Goal: Transaction & Acquisition: Purchase product/service

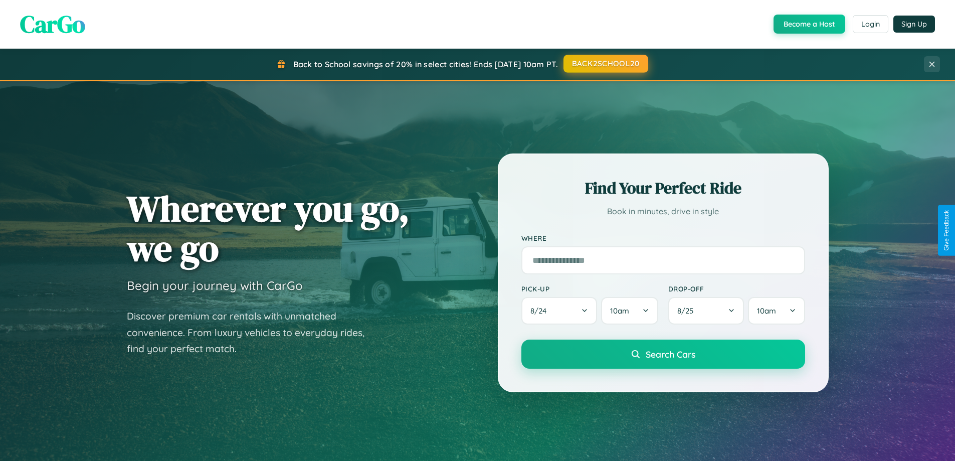
click at [605, 64] on button "BACK2SCHOOL20" at bounding box center [606, 64] width 85 height 18
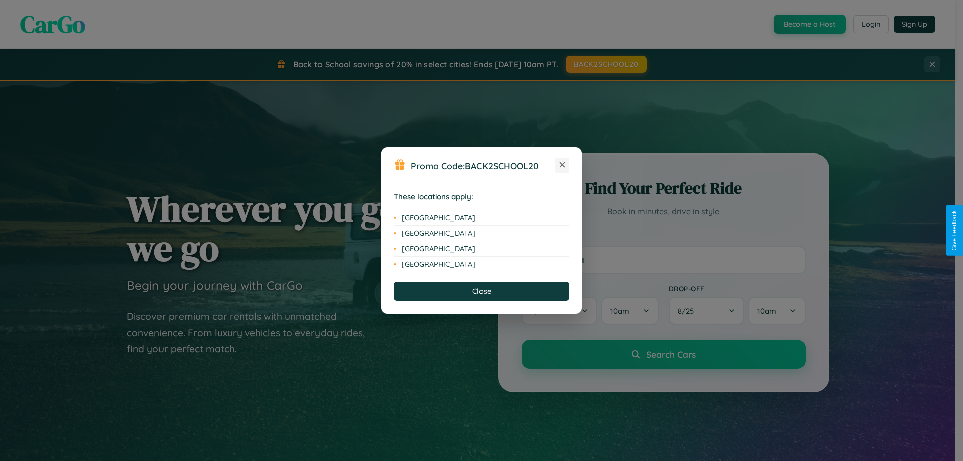
click at [562, 165] on icon at bounding box center [563, 165] width 6 height 6
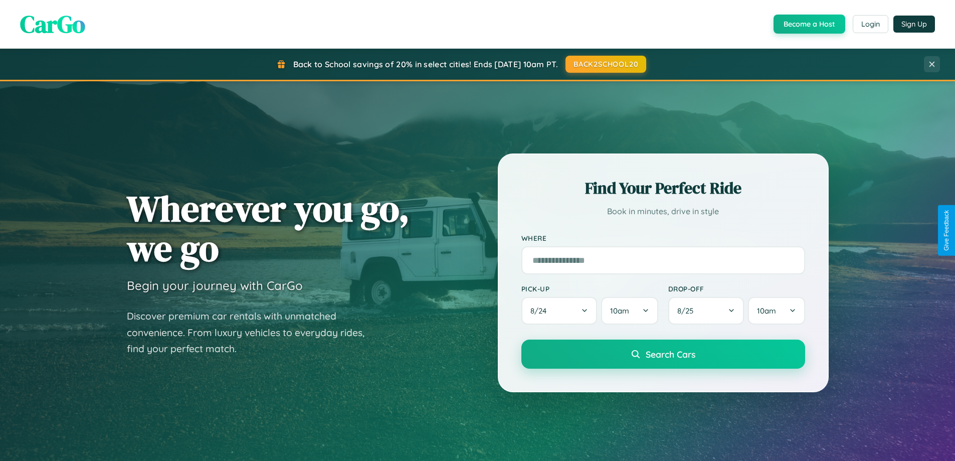
scroll to position [690, 0]
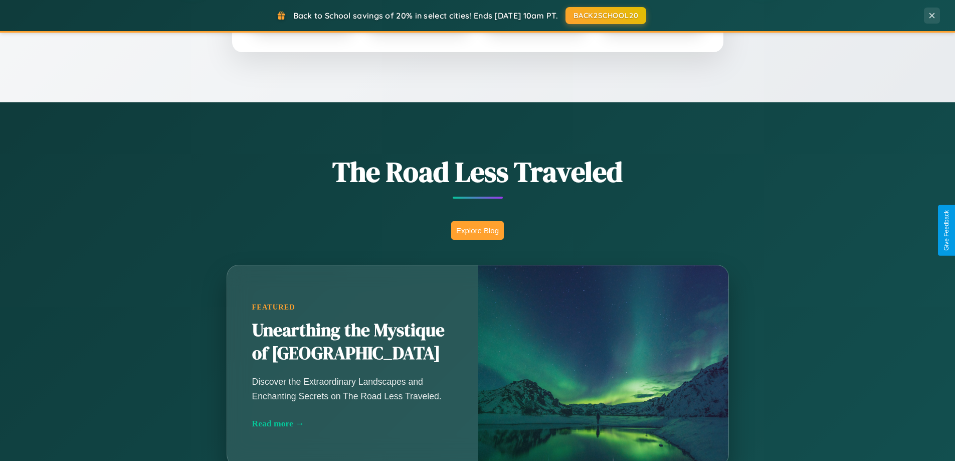
click at [477, 230] on button "Explore Blog" at bounding box center [477, 230] width 53 height 19
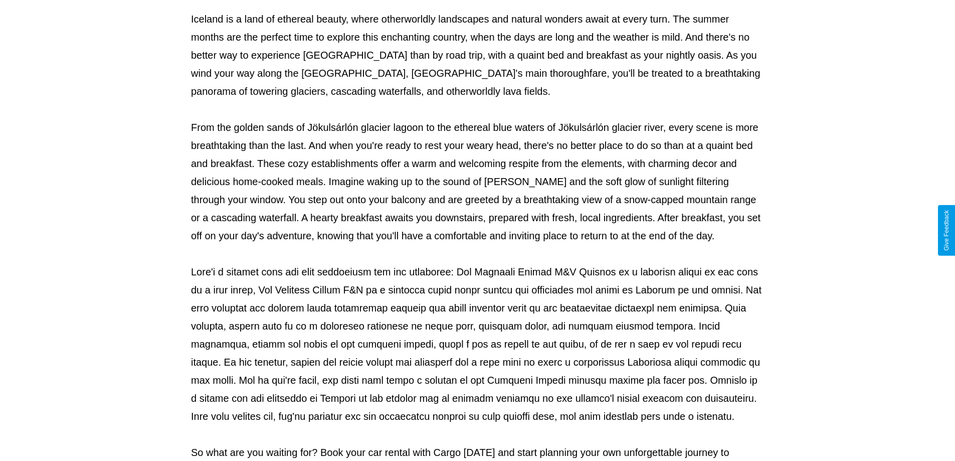
scroll to position [324, 0]
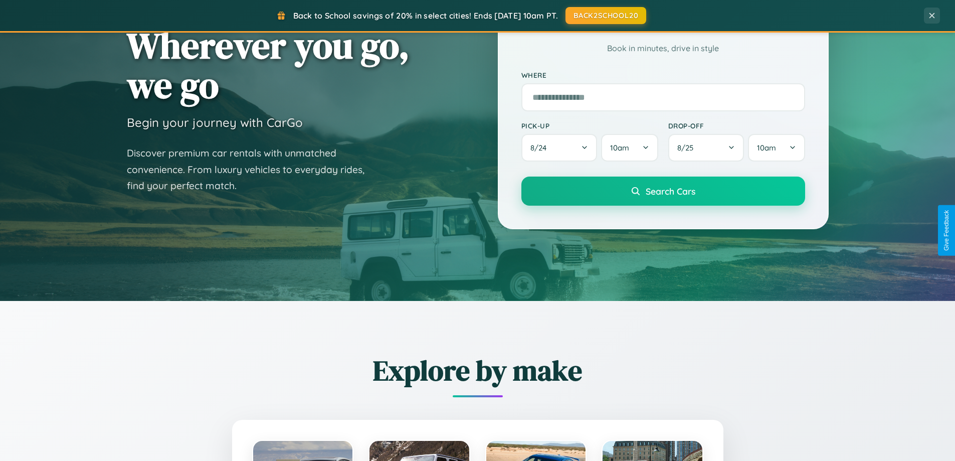
scroll to position [30, 0]
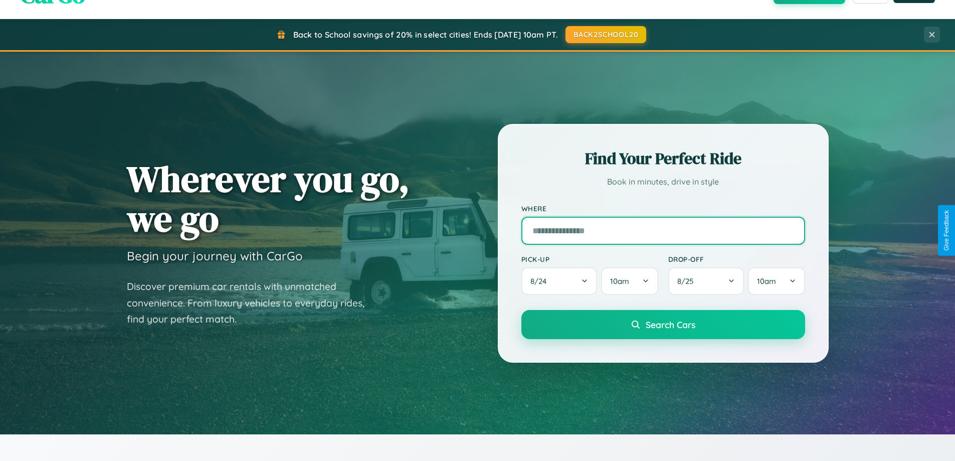
click at [663, 230] on input "text" at bounding box center [663, 231] width 284 height 28
type input "**********"
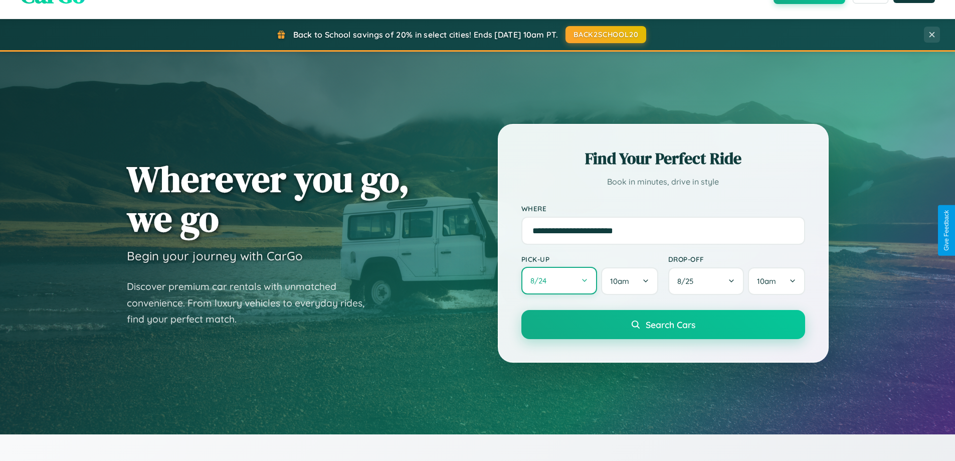
click at [559, 281] on button "8 / 24" at bounding box center [559, 281] width 76 height 28
select select "*"
select select "****"
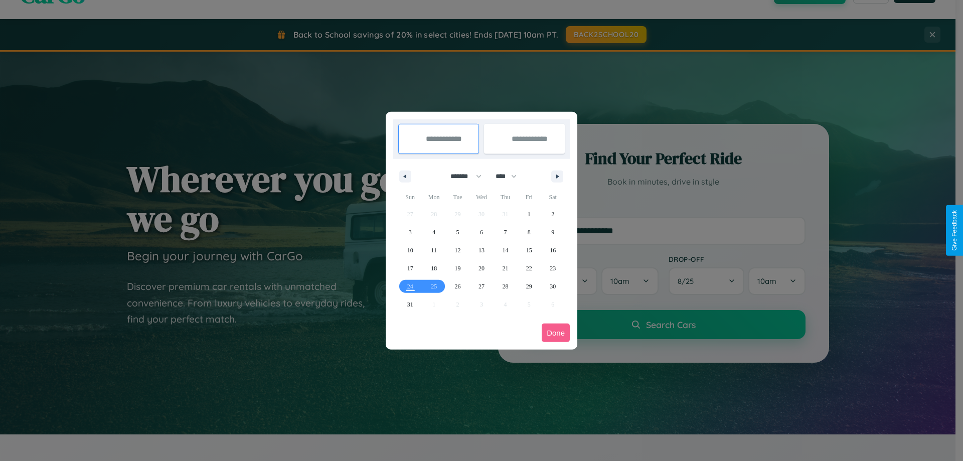
drag, startPoint x: 461, startPoint y: 176, endPoint x: 481, endPoint y: 201, distance: 32.1
click at [461, 176] on select "******* ******** ***** ***** *** **** **** ****** ********* ******* ******** **…" at bounding box center [464, 176] width 43 height 17
select select "*"
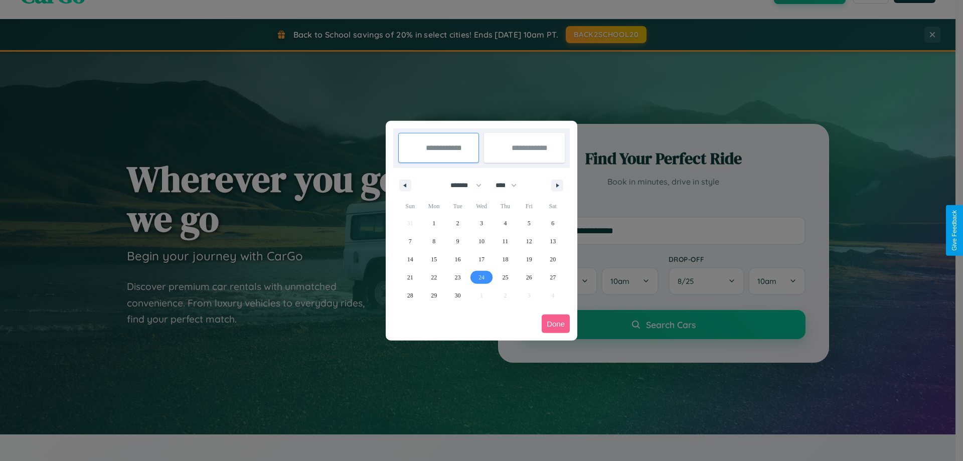
click at [481, 277] on span "24" at bounding box center [481, 277] width 6 height 18
type input "**********"
click at [553, 277] on span "27" at bounding box center [553, 277] width 6 height 18
type input "**********"
click at [556, 323] on button "Done" at bounding box center [555, 323] width 28 height 19
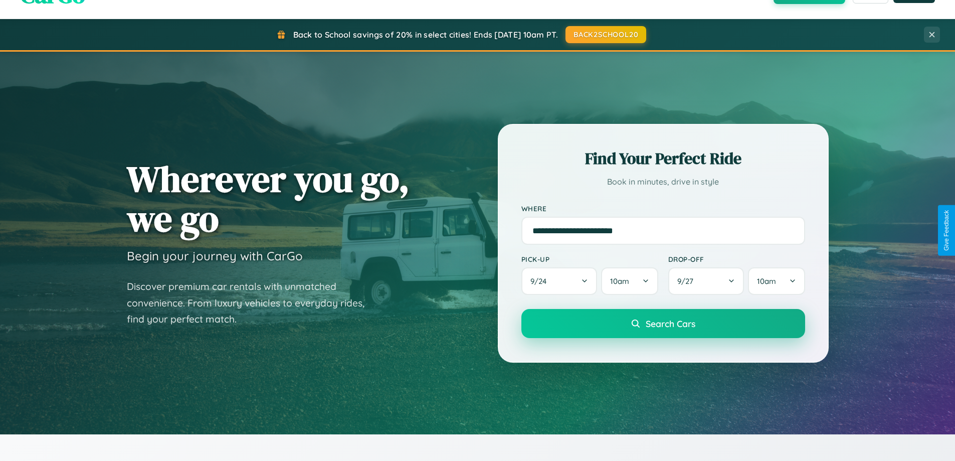
click at [663, 323] on span "Search Cars" at bounding box center [671, 323] width 50 height 11
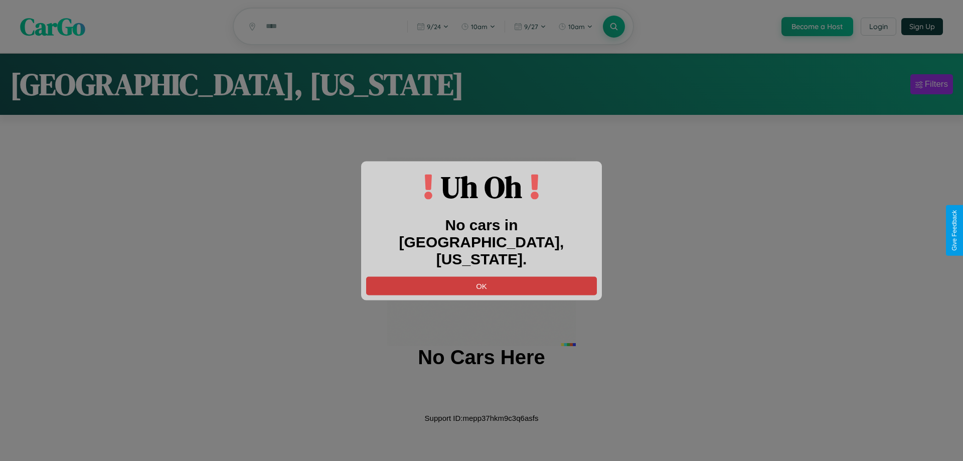
click at [481, 277] on button "OK" at bounding box center [481, 285] width 231 height 19
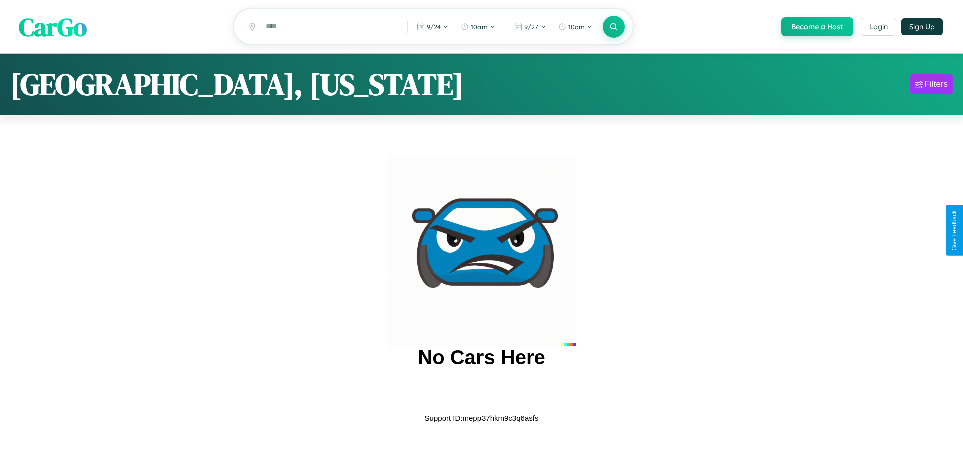
click at [53, 27] on span "CarGo" at bounding box center [53, 26] width 68 height 35
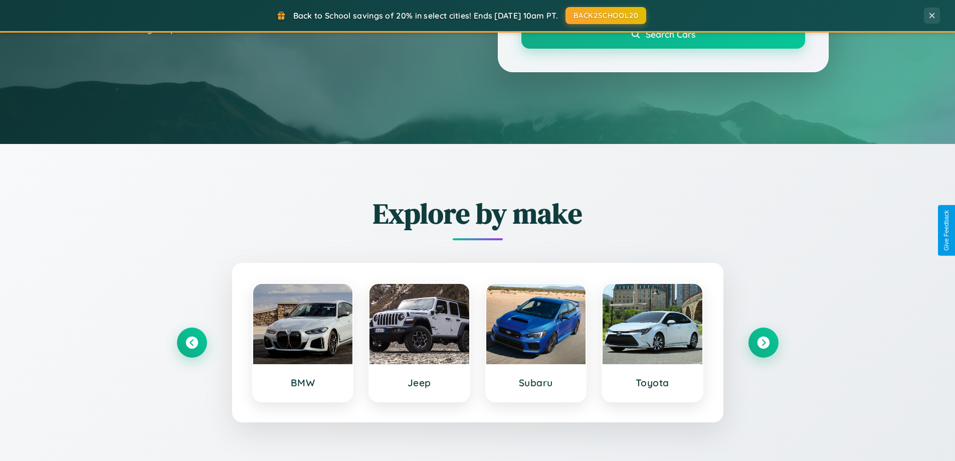
scroll to position [432, 0]
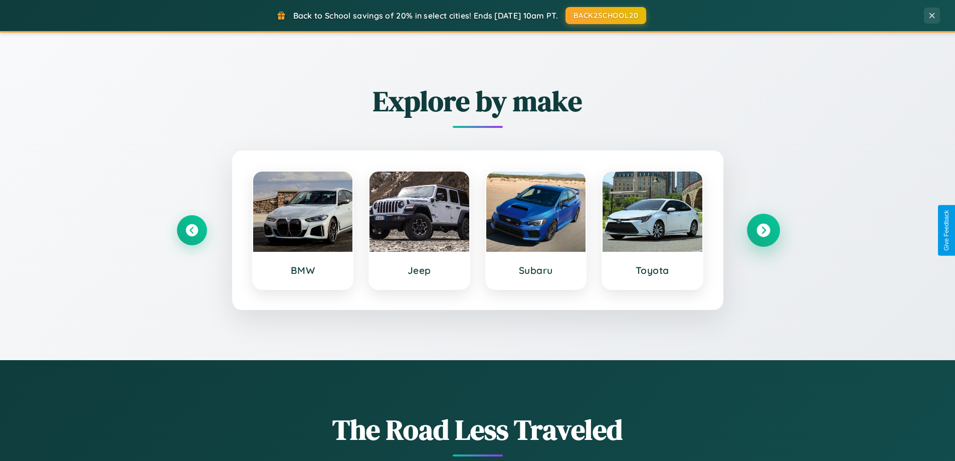
click at [763, 230] on icon at bounding box center [764, 231] width 14 height 14
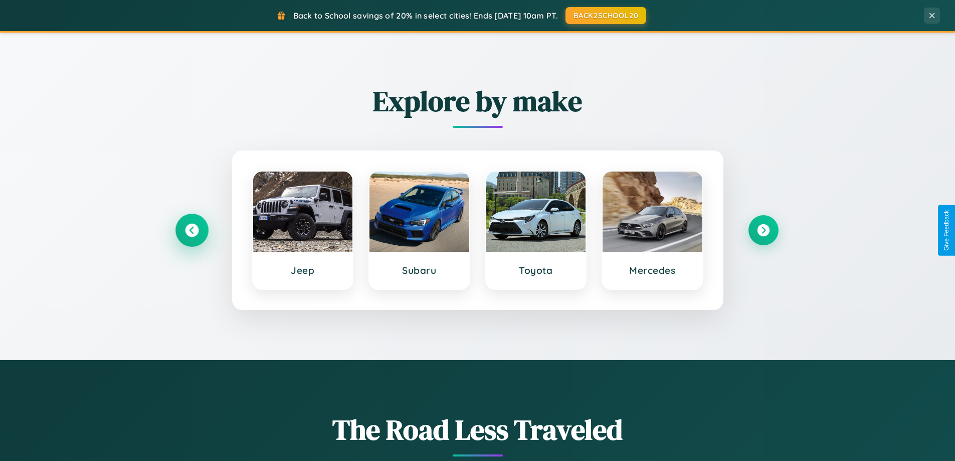
click at [192, 230] on icon at bounding box center [192, 231] width 14 height 14
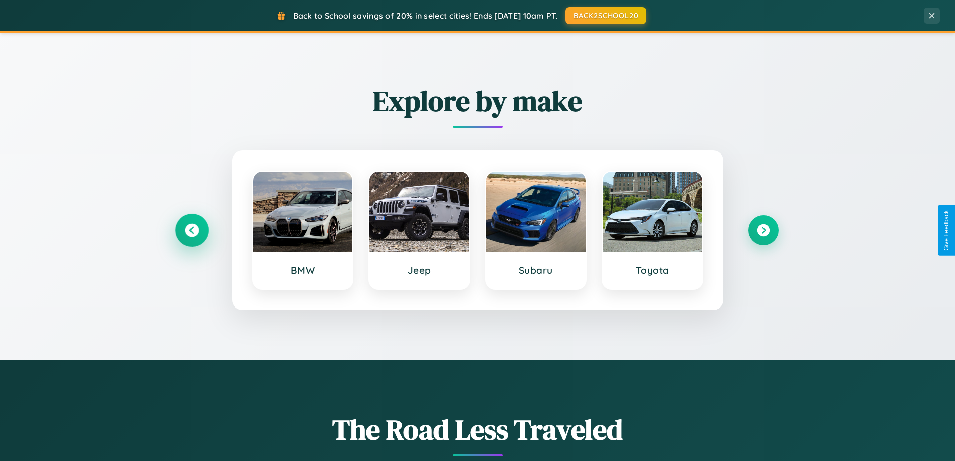
click at [192, 230] on icon at bounding box center [192, 231] width 14 height 14
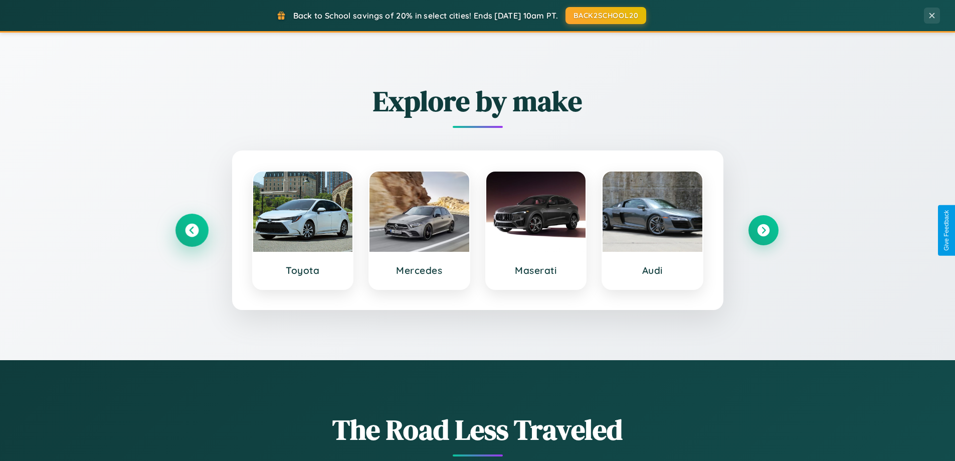
click at [192, 230] on icon at bounding box center [192, 231] width 14 height 14
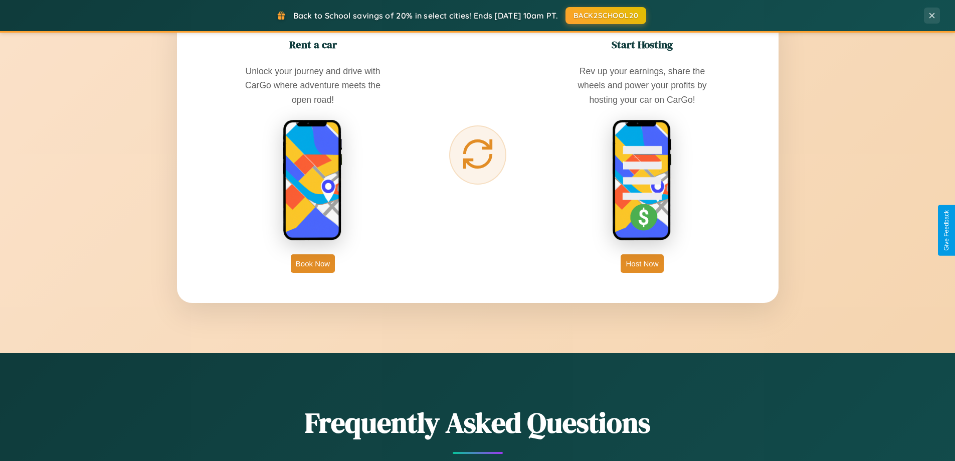
scroll to position [1611, 0]
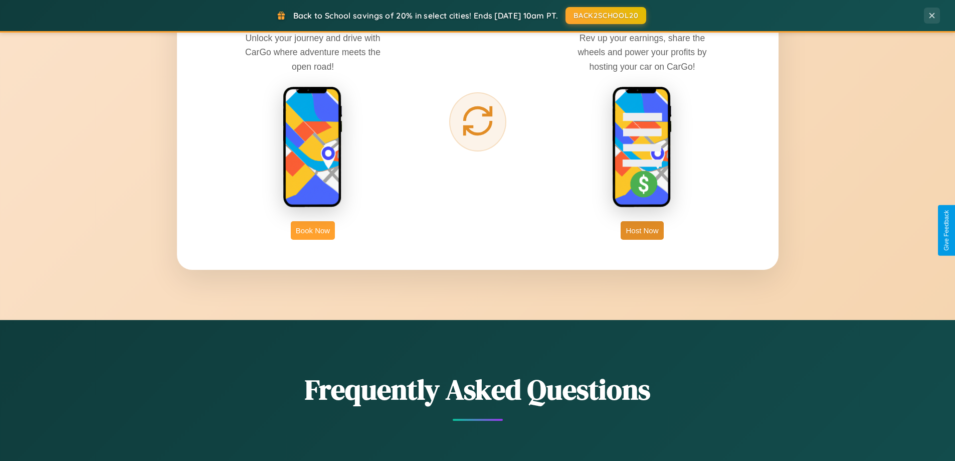
click at [313, 230] on button "Book Now" at bounding box center [313, 230] width 44 height 19
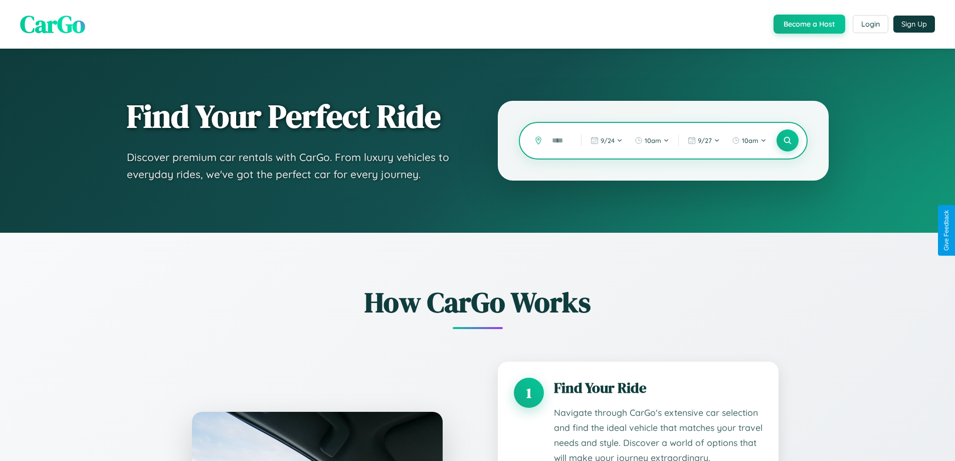
click at [559, 140] on input "text" at bounding box center [559, 141] width 24 height 18
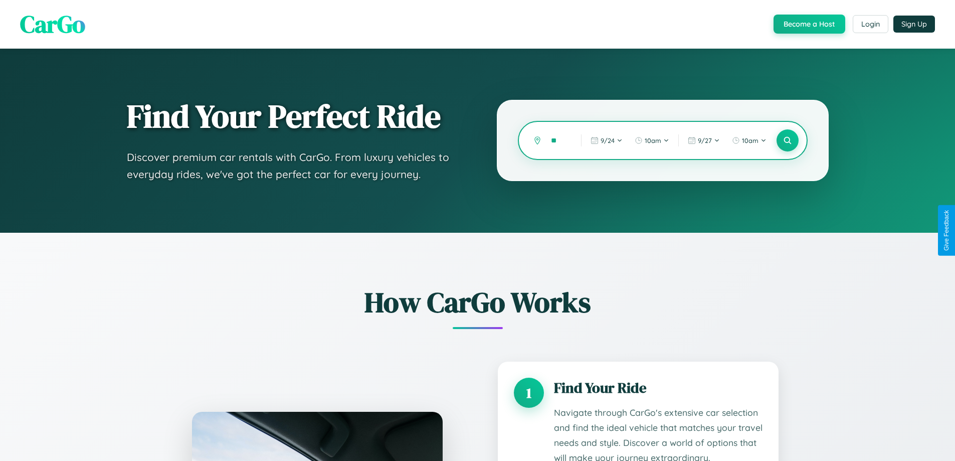
type input "*"
type input "*********"
click at [787, 140] on icon at bounding box center [788, 141] width 10 height 10
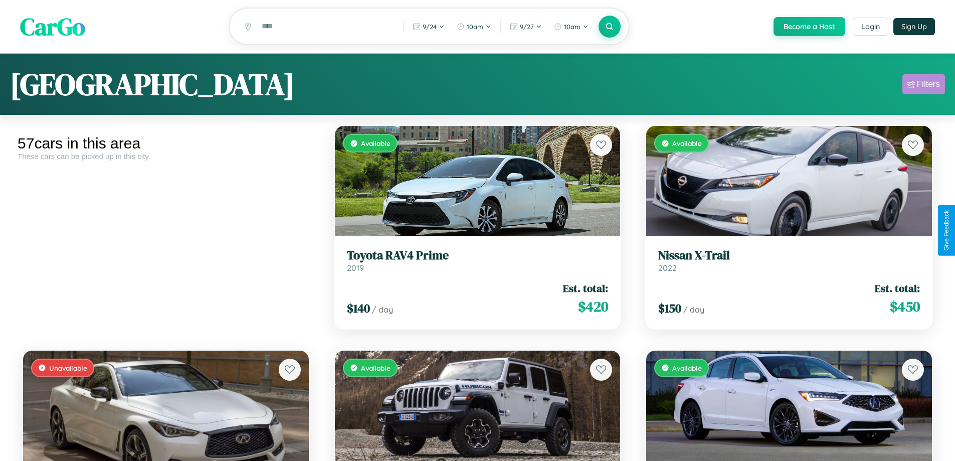
click at [924, 86] on div "Filters" at bounding box center [928, 84] width 23 height 10
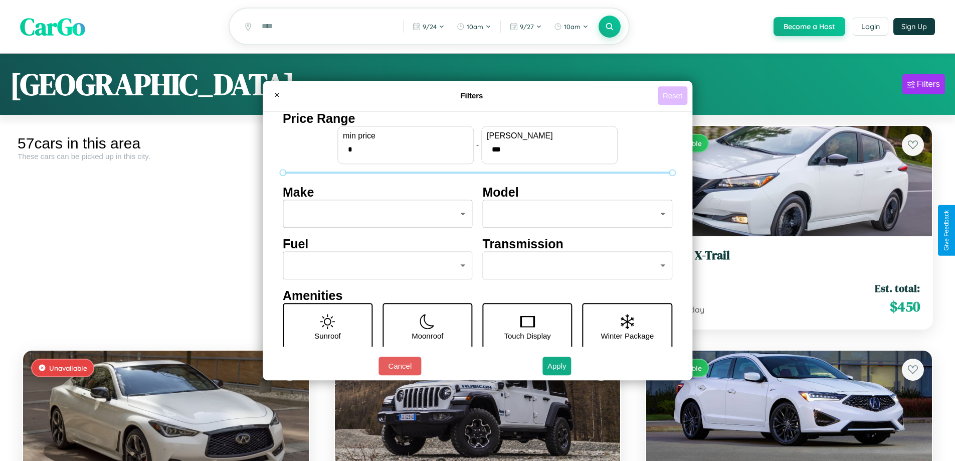
click at [674, 95] on button "Reset" at bounding box center [673, 95] width 30 height 19
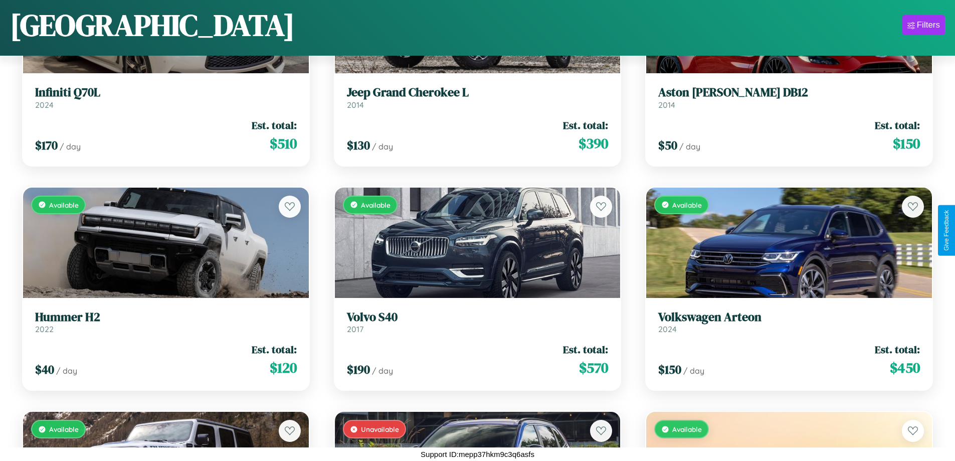
scroll to position [366, 0]
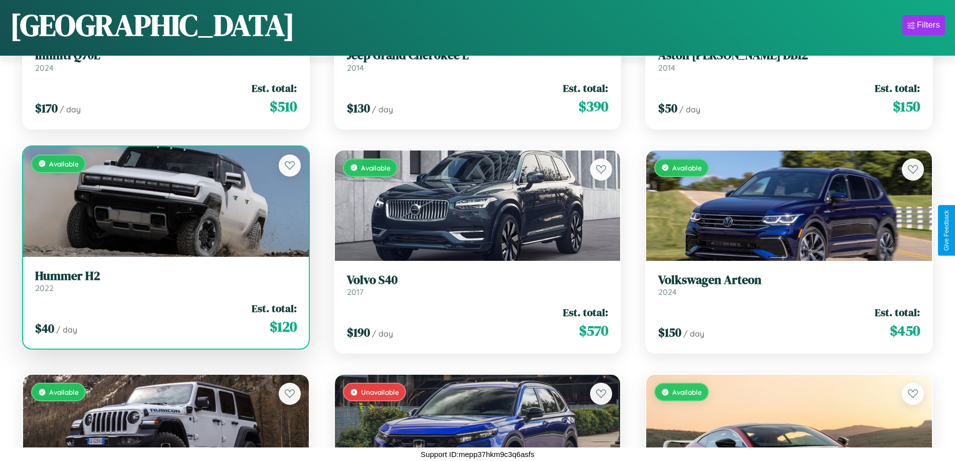
click at [164, 204] on div "Available" at bounding box center [166, 201] width 286 height 110
click at [164, 201] on div "Available" at bounding box center [166, 201] width 286 height 110
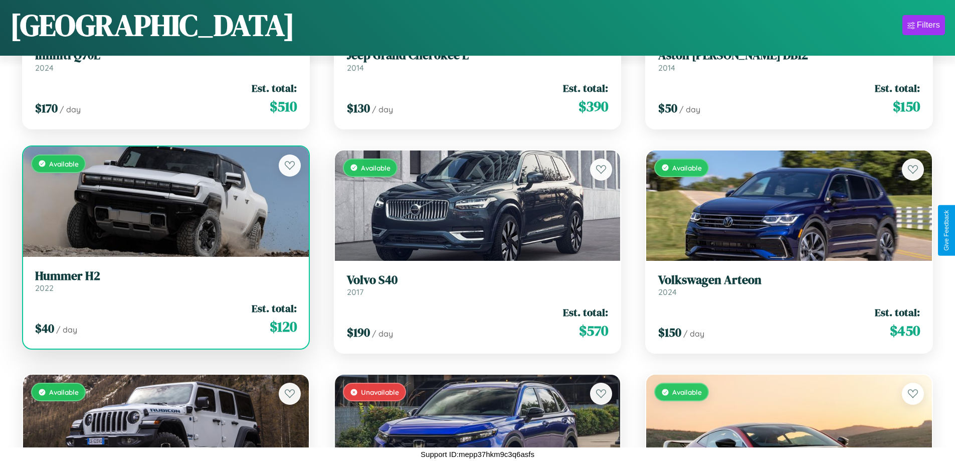
click at [164, 201] on div "Available" at bounding box center [166, 201] width 286 height 110
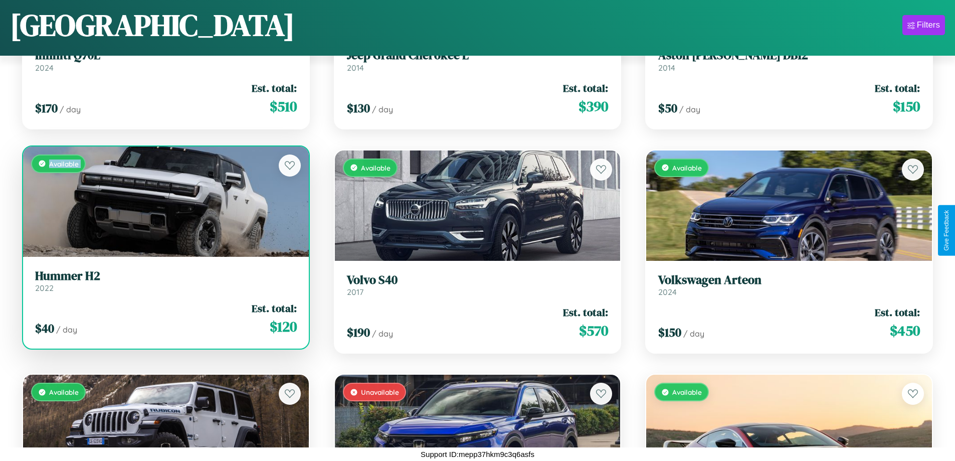
click at [164, 201] on div "Available" at bounding box center [166, 201] width 286 height 110
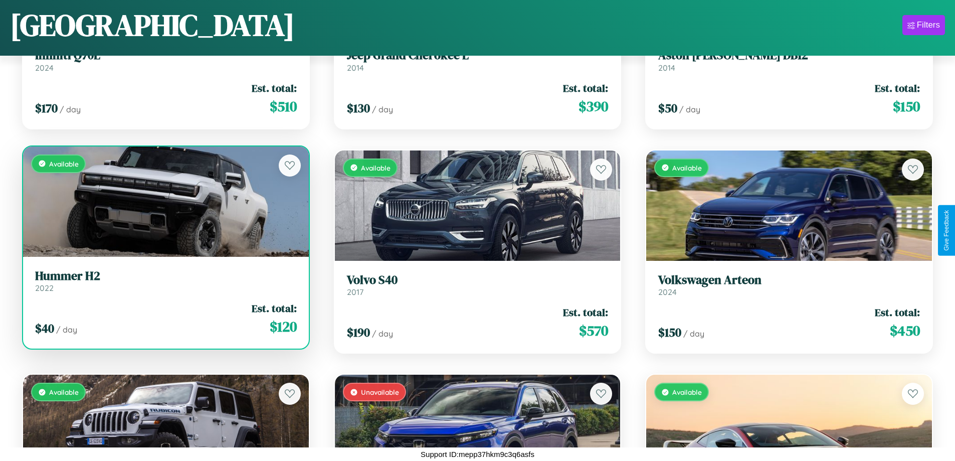
click at [164, 201] on div "Available" at bounding box center [166, 201] width 286 height 110
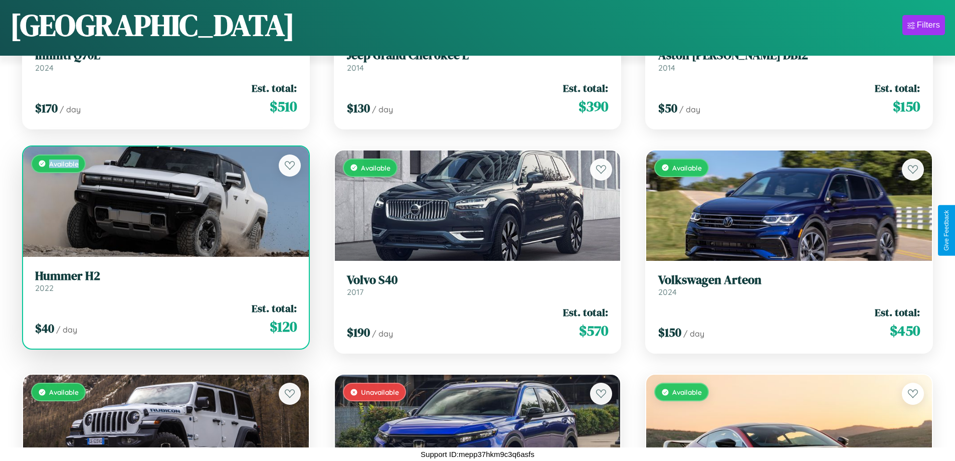
click at [164, 201] on div "Available" at bounding box center [166, 201] width 286 height 110
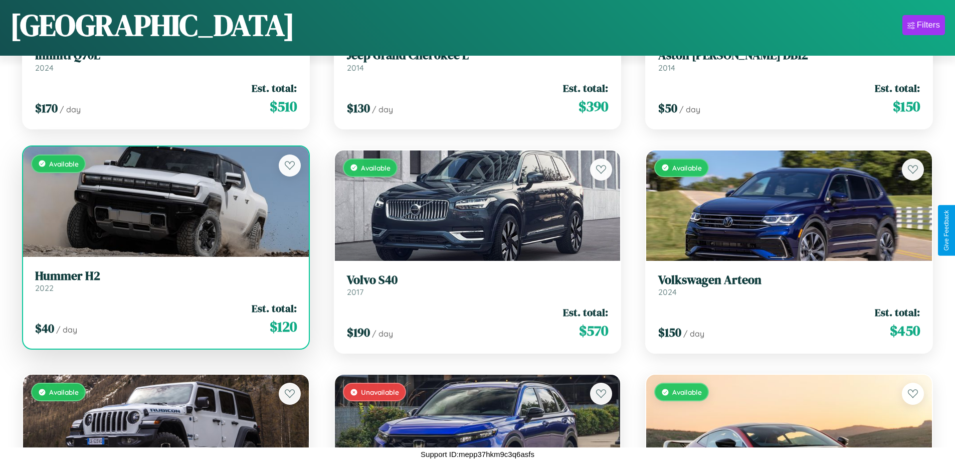
click at [164, 280] on h3 "Hummer H2" at bounding box center [166, 276] width 262 height 15
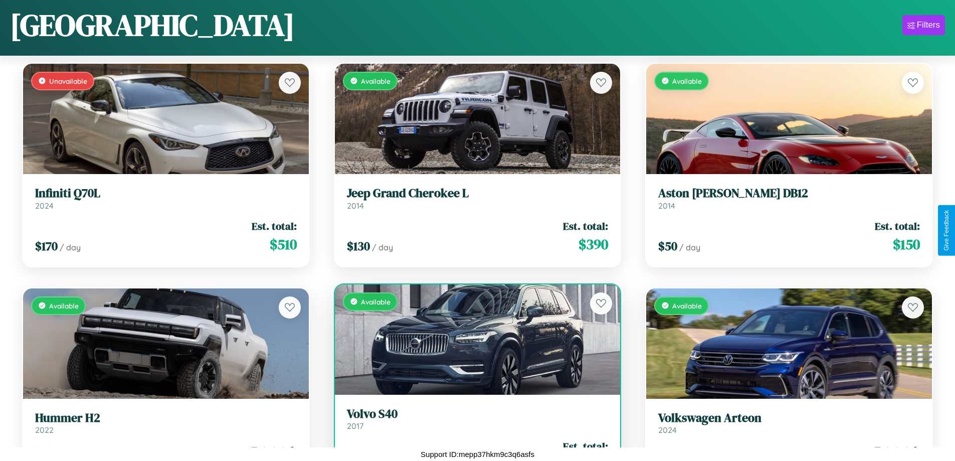
scroll to position [141, 0]
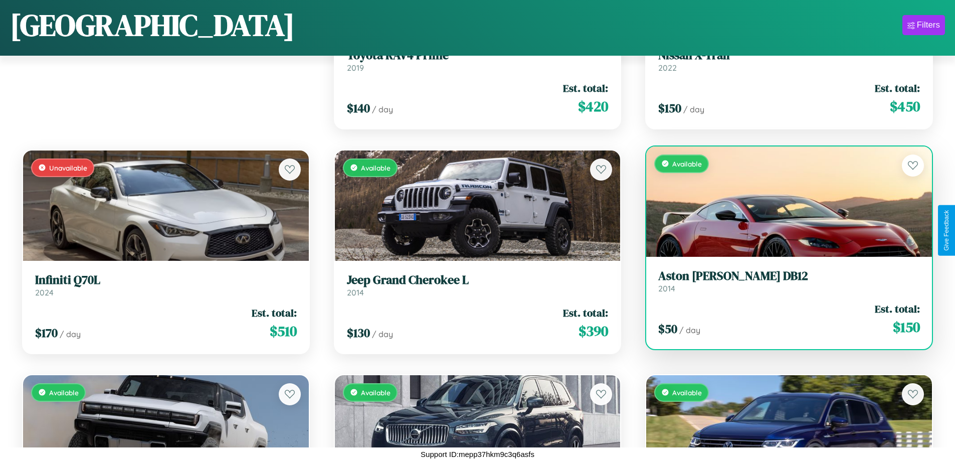
click at [783, 281] on h3 "Aston Martin DB12" at bounding box center [789, 276] width 262 height 15
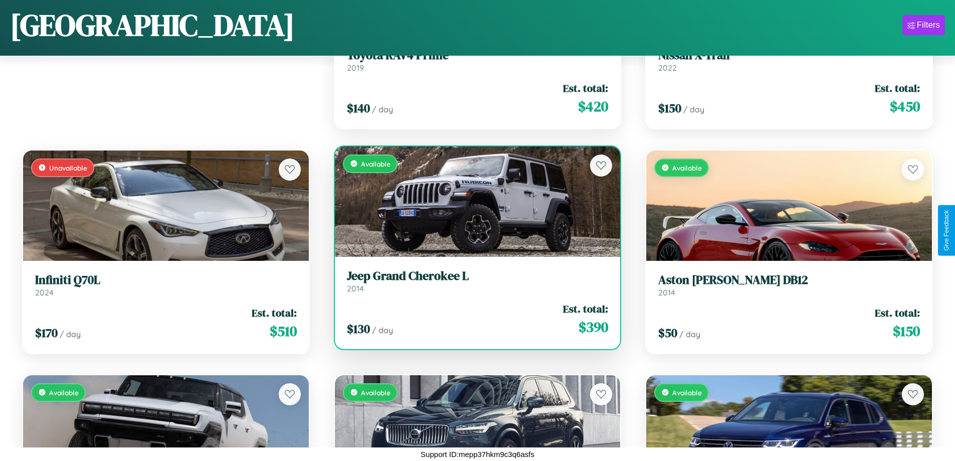
scroll to position [1937, 0]
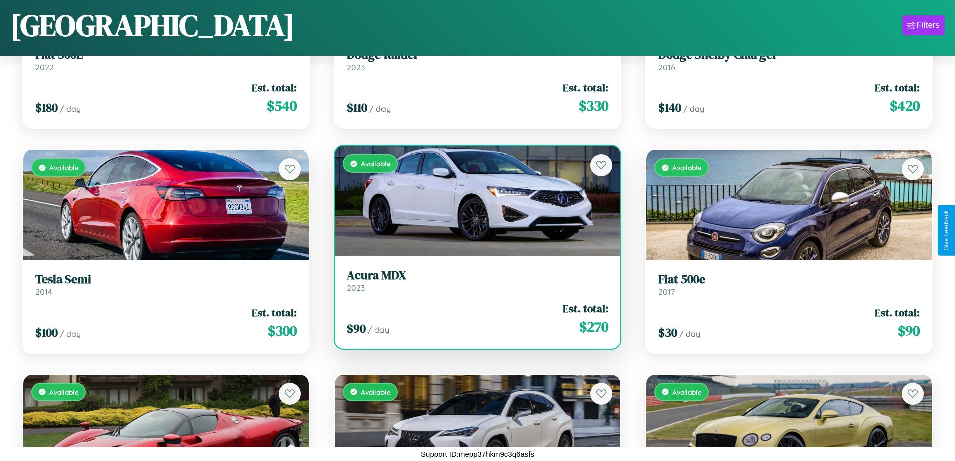
click at [473, 201] on div "Available" at bounding box center [478, 201] width 286 height 110
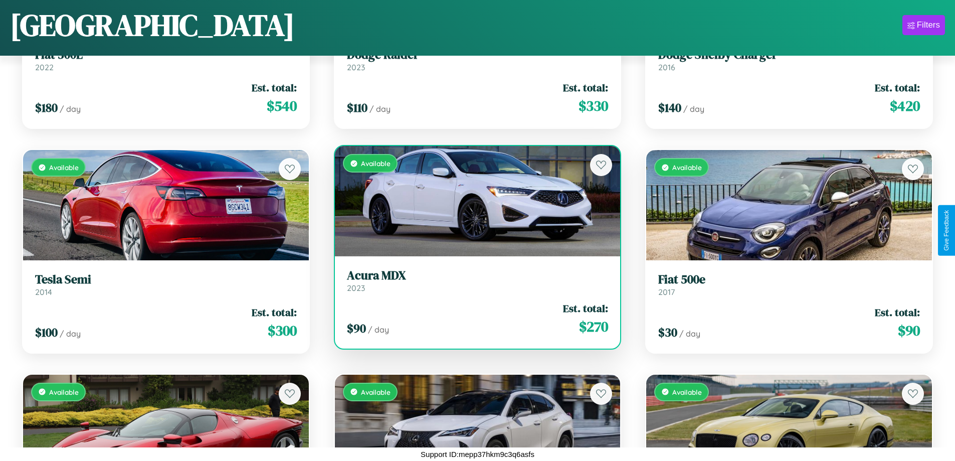
click at [473, 201] on div "Available" at bounding box center [478, 201] width 286 height 110
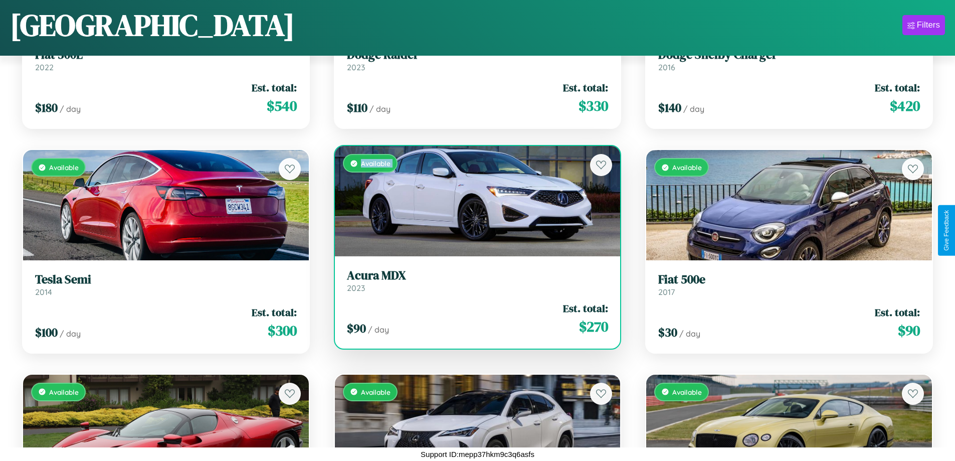
click at [473, 201] on div "Available" at bounding box center [478, 201] width 286 height 110
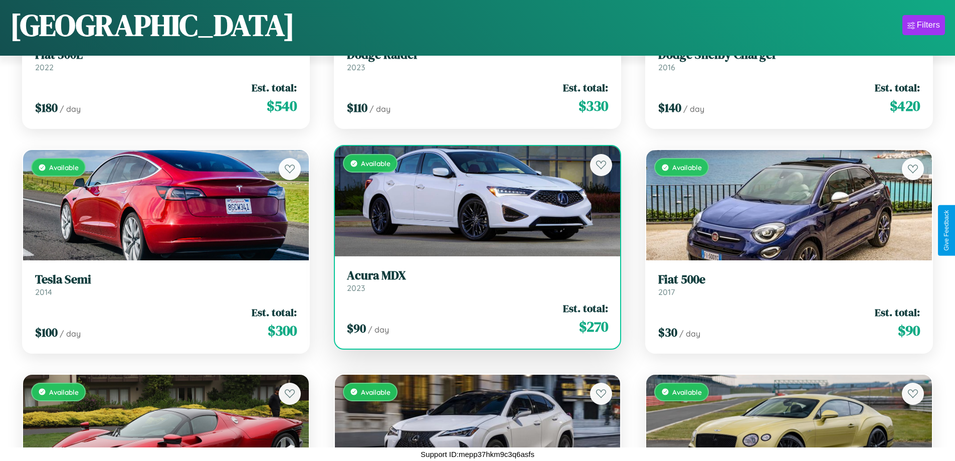
click at [473, 201] on div "Available" at bounding box center [478, 201] width 286 height 110
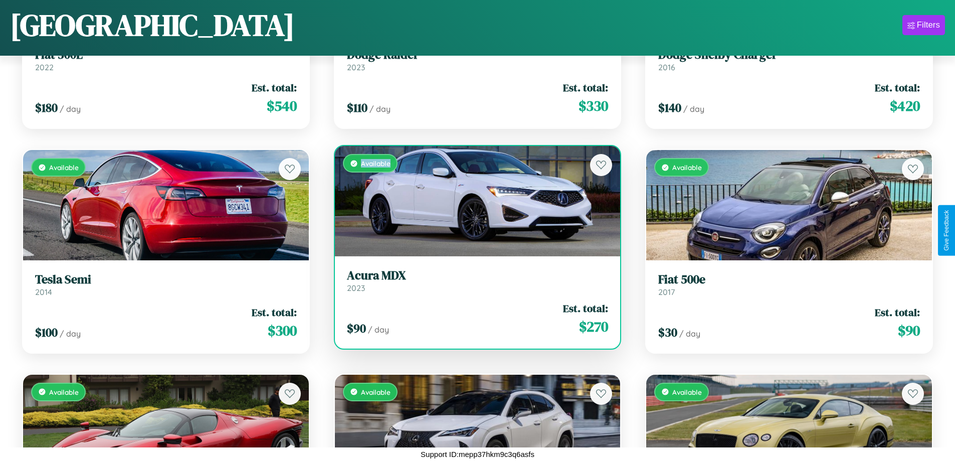
click at [473, 201] on div "Available" at bounding box center [478, 201] width 286 height 110
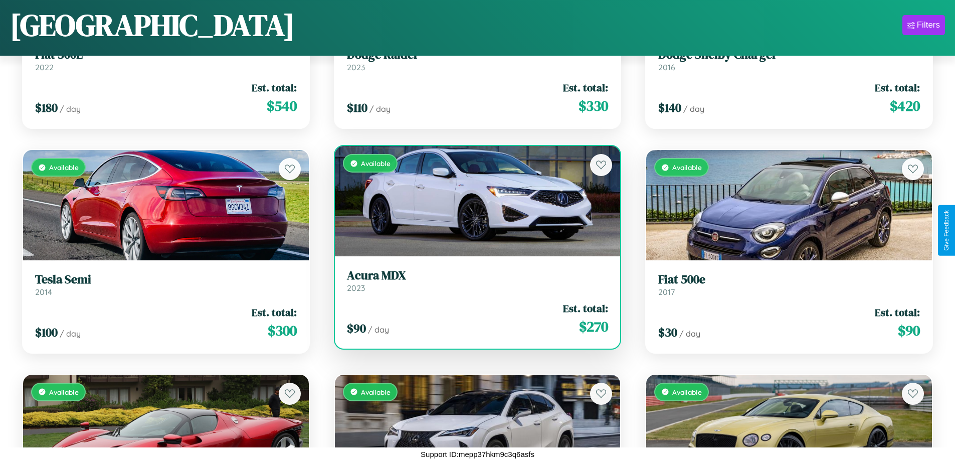
click at [473, 280] on h3 "Acura MDX" at bounding box center [478, 275] width 262 height 15
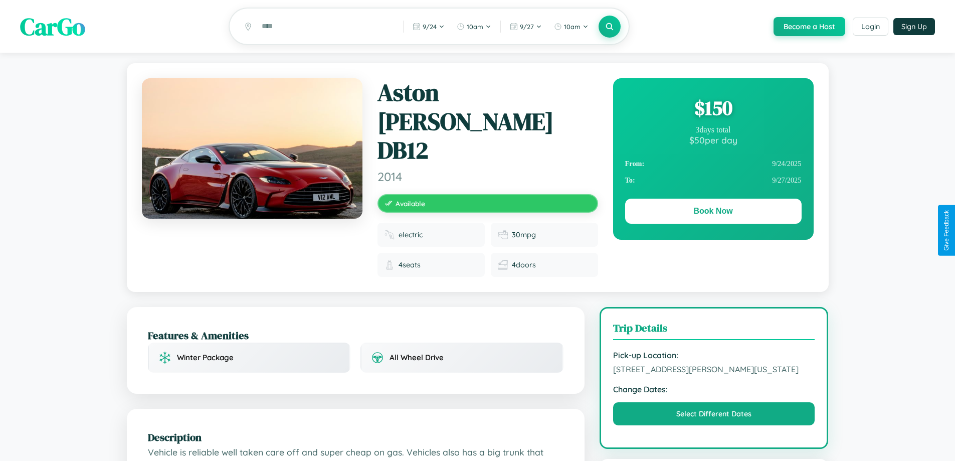
scroll to position [270, 0]
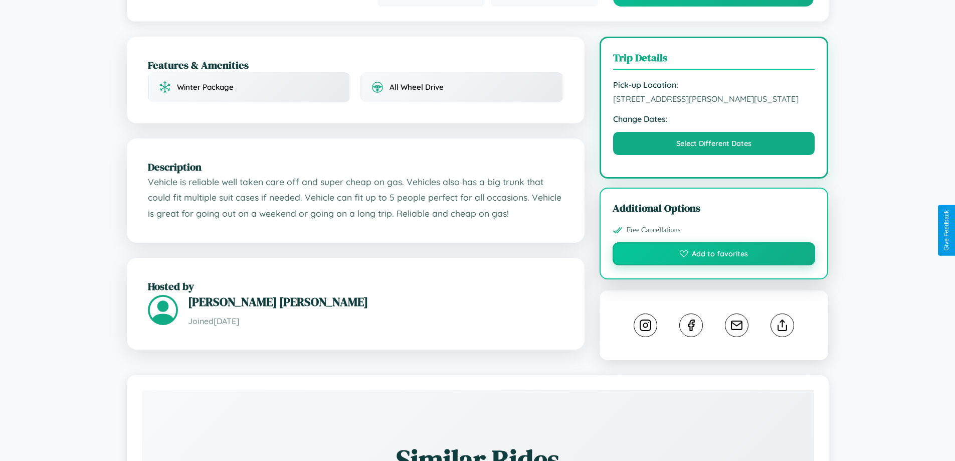
click at [714, 242] on button "Add to favorites" at bounding box center [714, 253] width 203 height 23
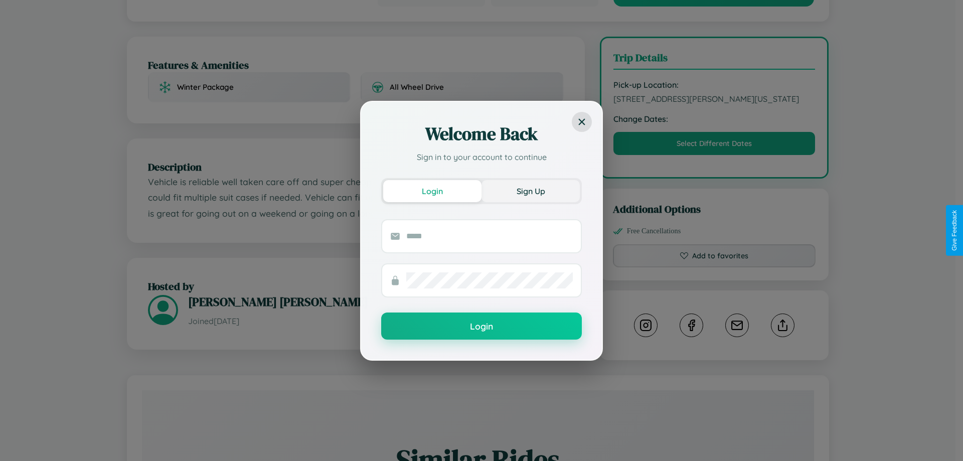
click at [530, 191] on button "Sign Up" at bounding box center [530, 191] width 98 height 22
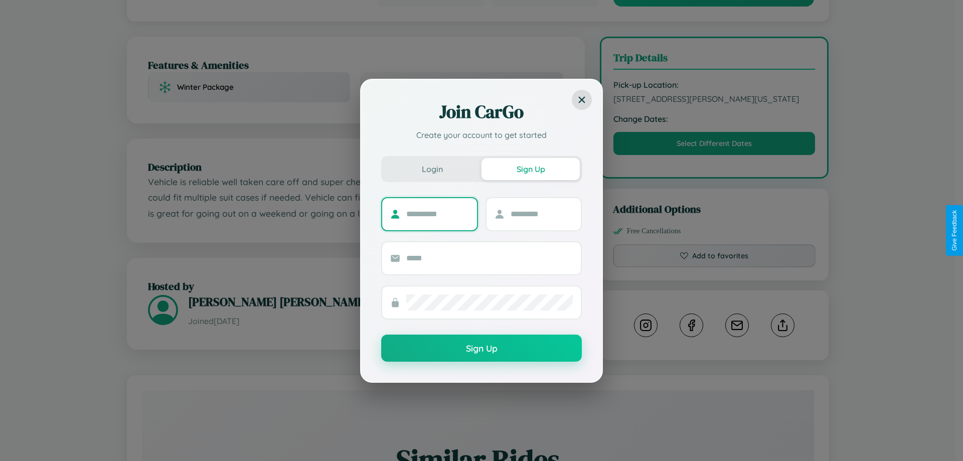
click at [437, 214] on input "text" at bounding box center [437, 214] width 63 height 16
type input "*******"
click at [541, 214] on input "text" at bounding box center [541, 214] width 63 height 16
type input "*****"
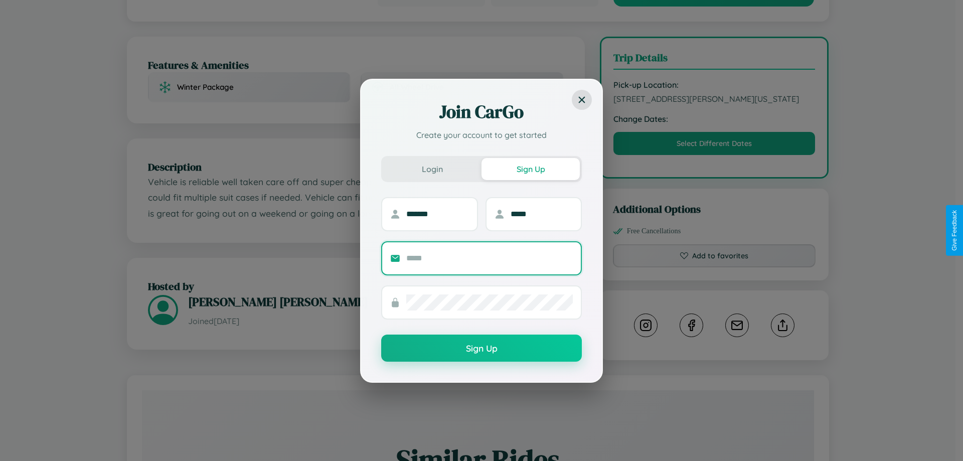
click at [489, 258] on input "text" at bounding box center [489, 258] width 166 height 16
type input "**********"
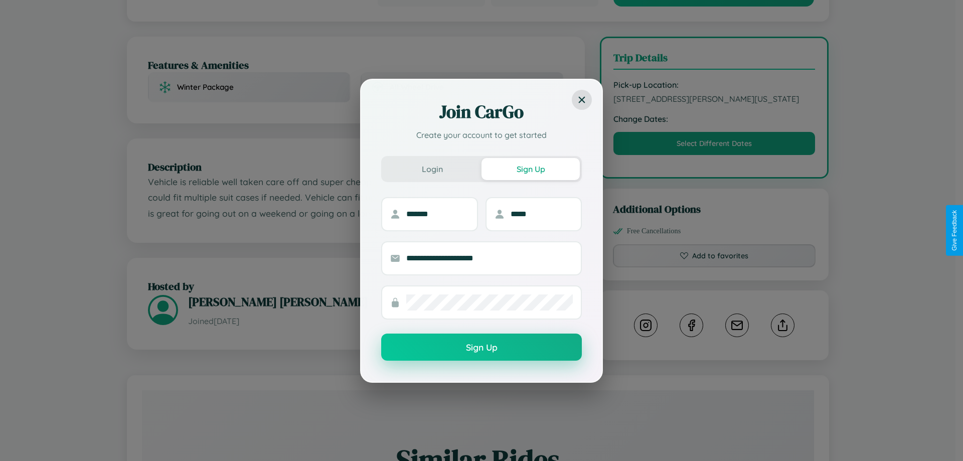
click at [481, 347] on button "Sign Up" at bounding box center [481, 346] width 201 height 27
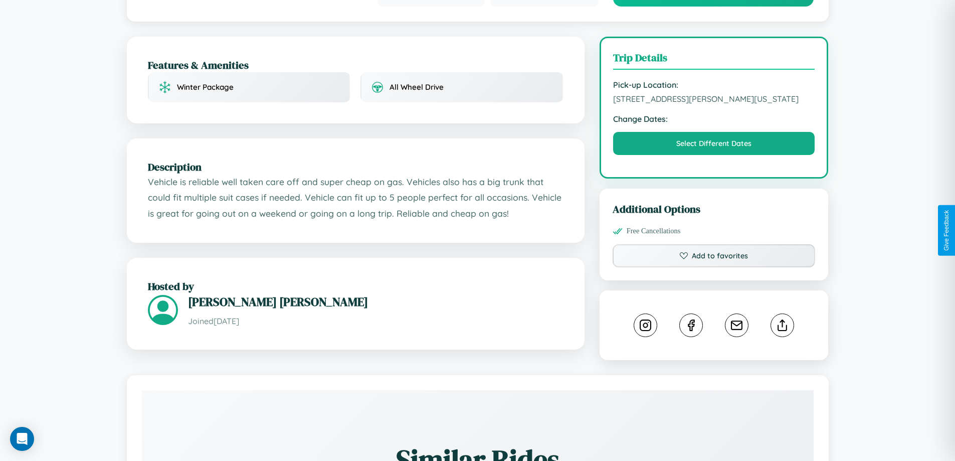
scroll to position [0, 0]
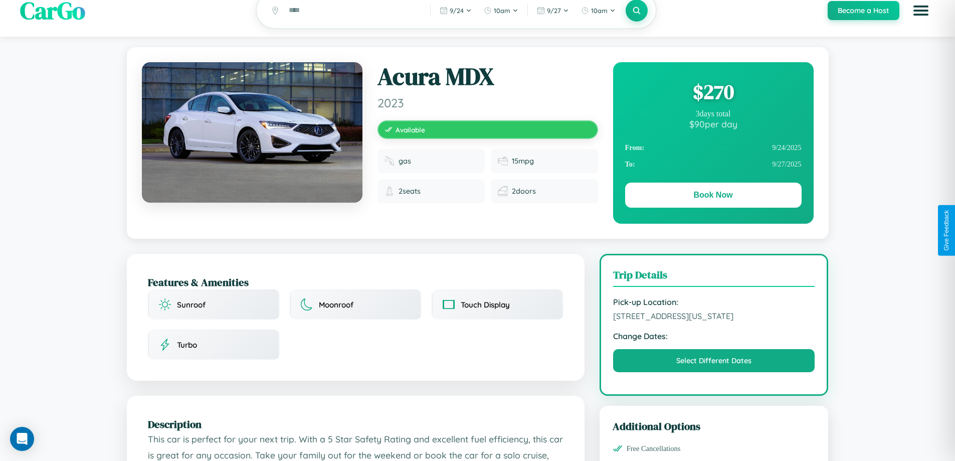
scroll to position [339, 0]
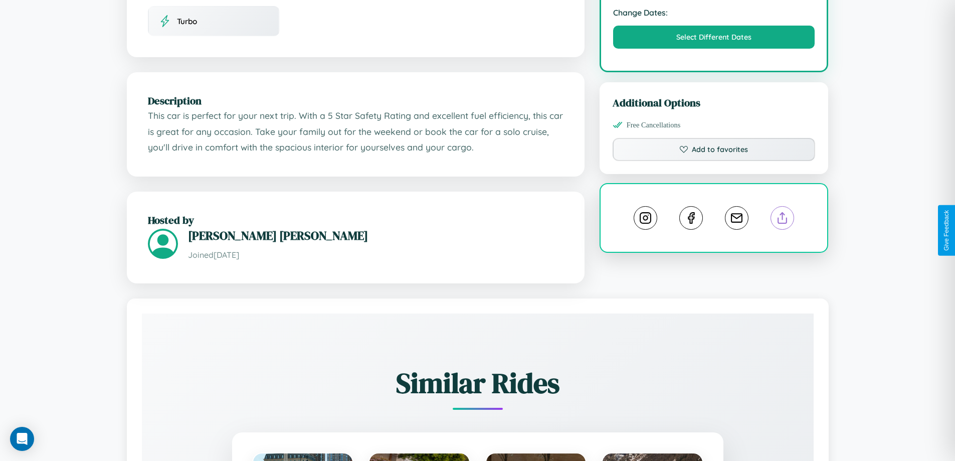
click at [783, 220] on line at bounding box center [783, 216] width 0 height 7
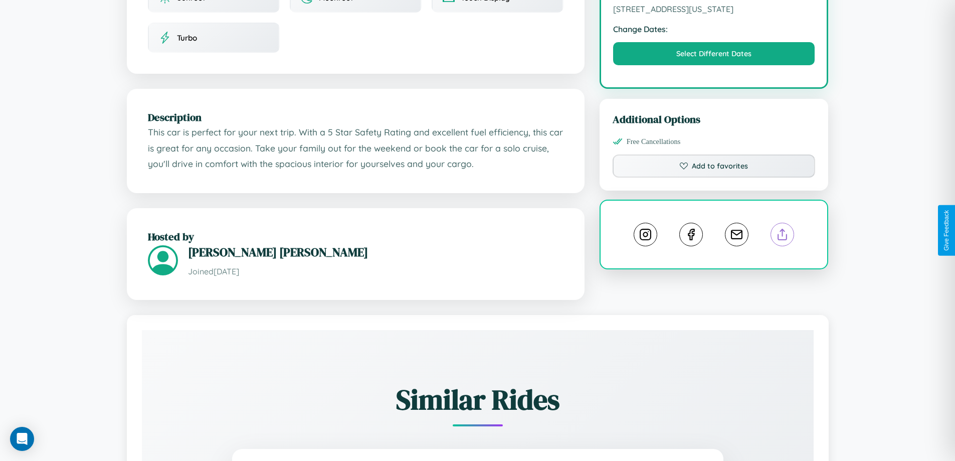
scroll to position [108, 0]
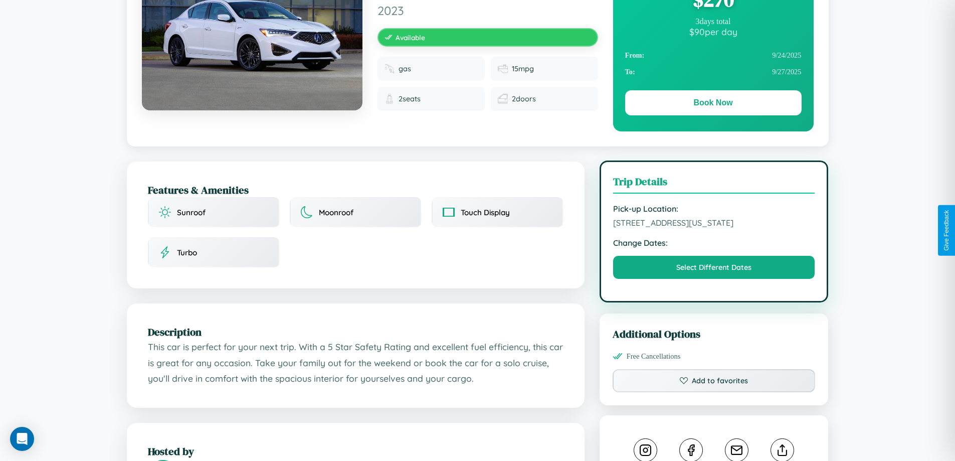
click at [714, 228] on span "8316 Spring Street San Diego California 30502 United States" at bounding box center [714, 223] width 202 height 10
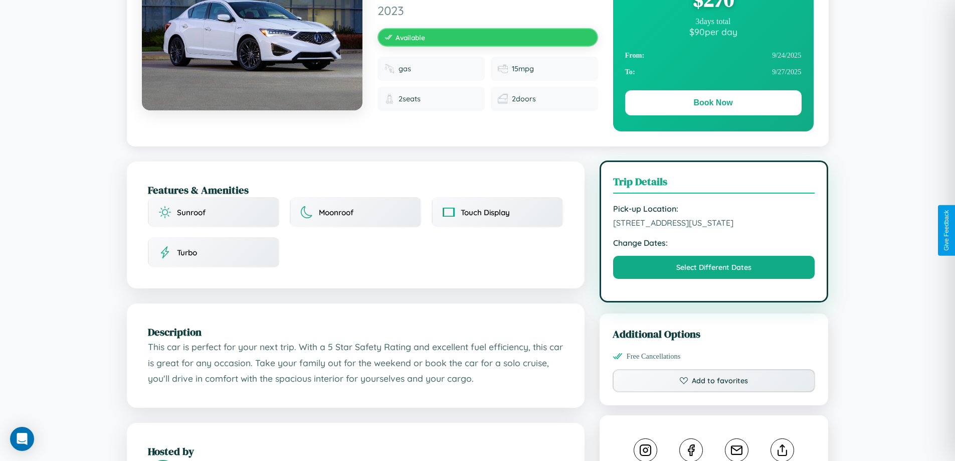
click at [714, 228] on span "8316 Spring Street San Diego California 30502 United States" at bounding box center [714, 223] width 202 height 10
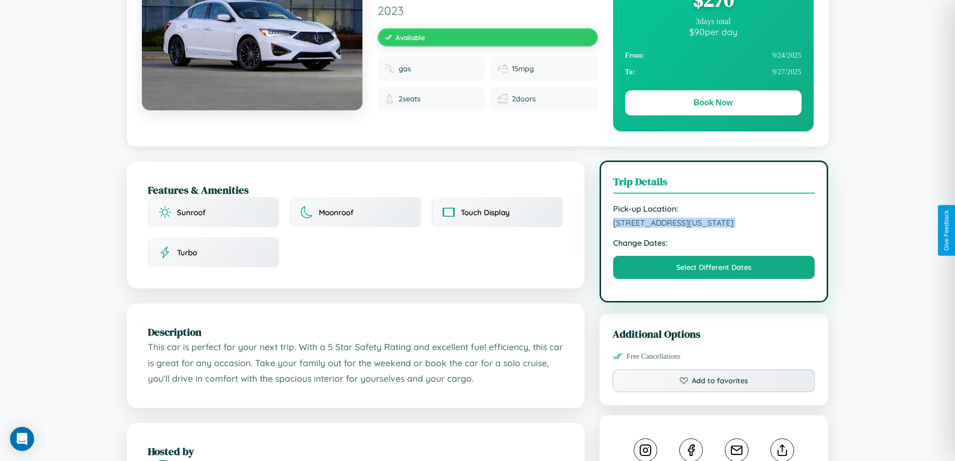
click at [714, 228] on span "8316 Spring Street San Diego California 30502 United States" at bounding box center [714, 223] width 202 height 10
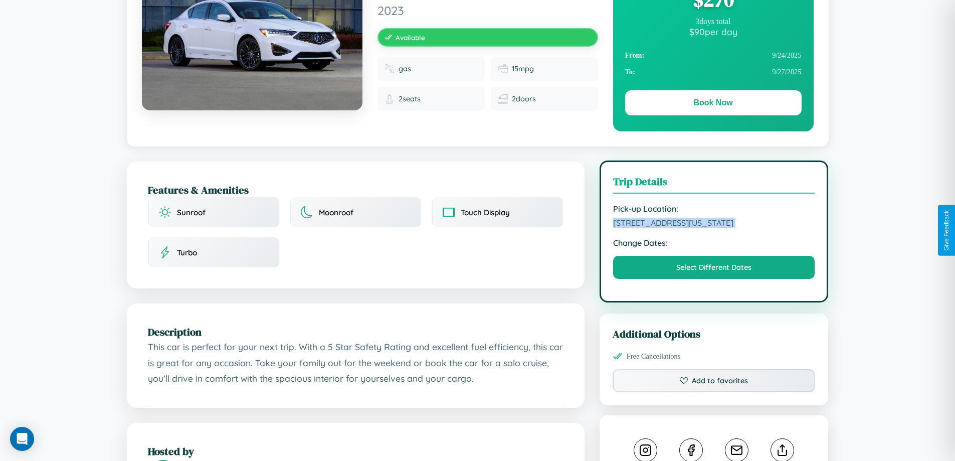
click at [714, 228] on span "8316 Spring Street San Diego California 30502 United States" at bounding box center [714, 223] width 202 height 10
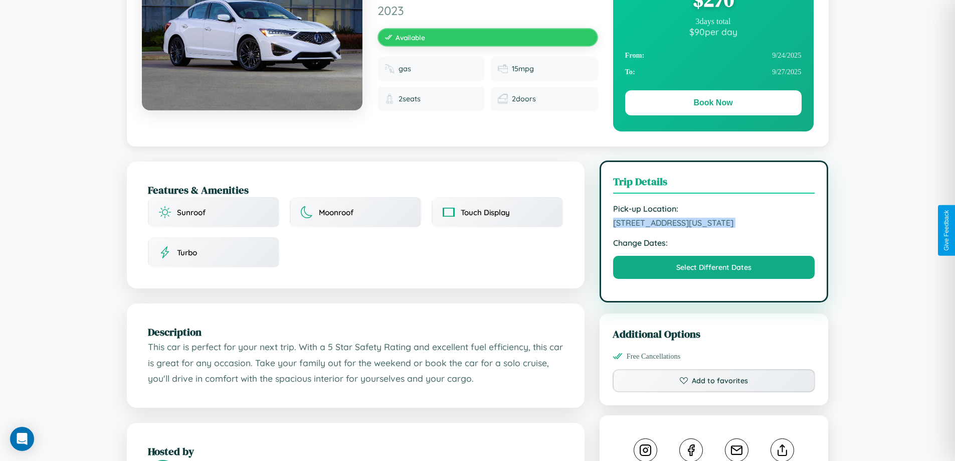
click at [714, 228] on span "8316 Spring Street San Diego California 30502 United States" at bounding box center [714, 223] width 202 height 10
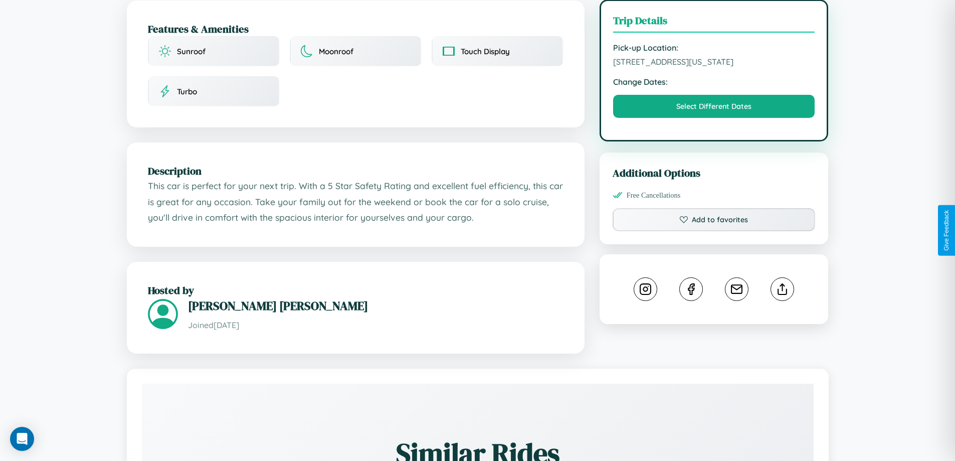
scroll to position [270, 0]
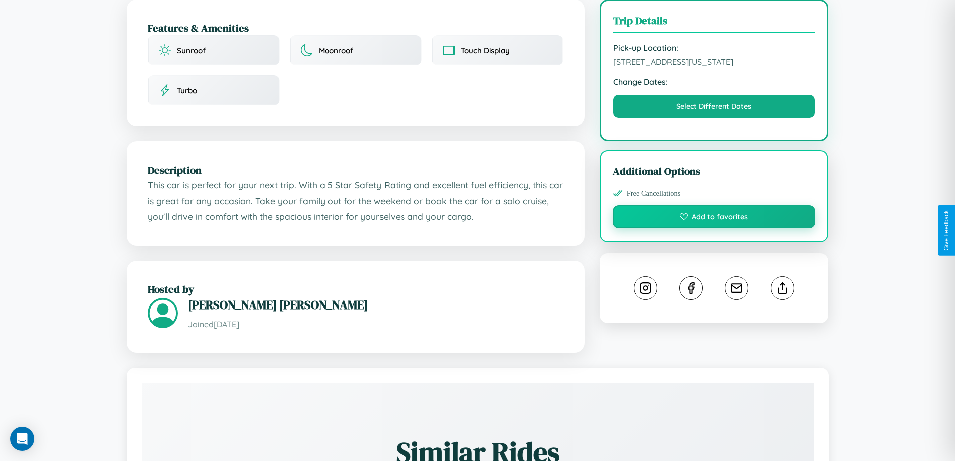
click at [714, 228] on button "Add to favorites" at bounding box center [714, 216] width 203 height 23
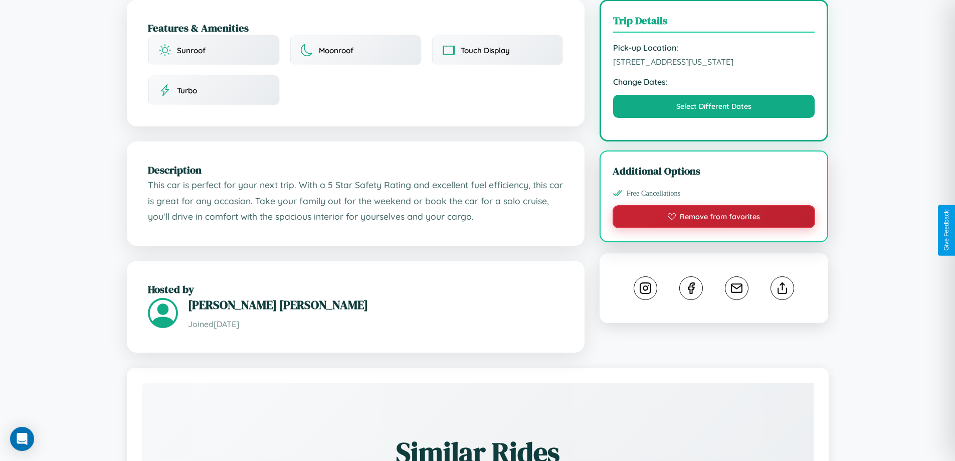
scroll to position [588, 0]
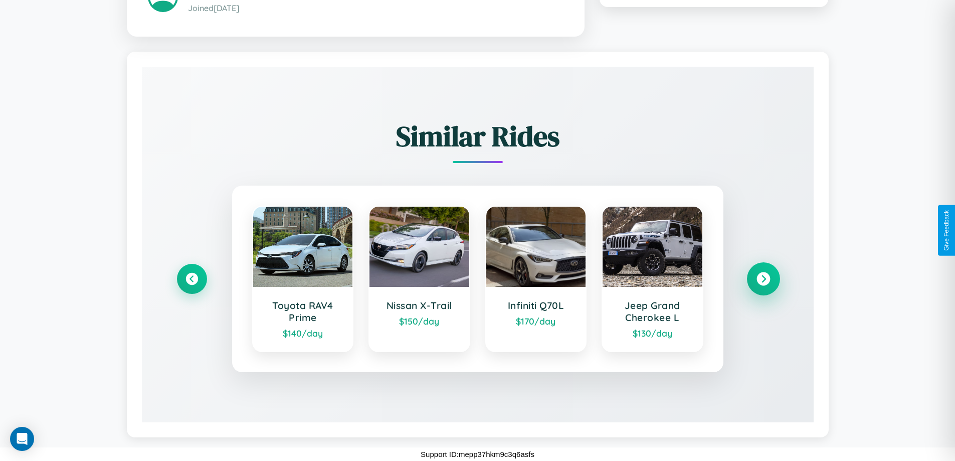
click at [763, 278] on icon at bounding box center [764, 279] width 14 height 14
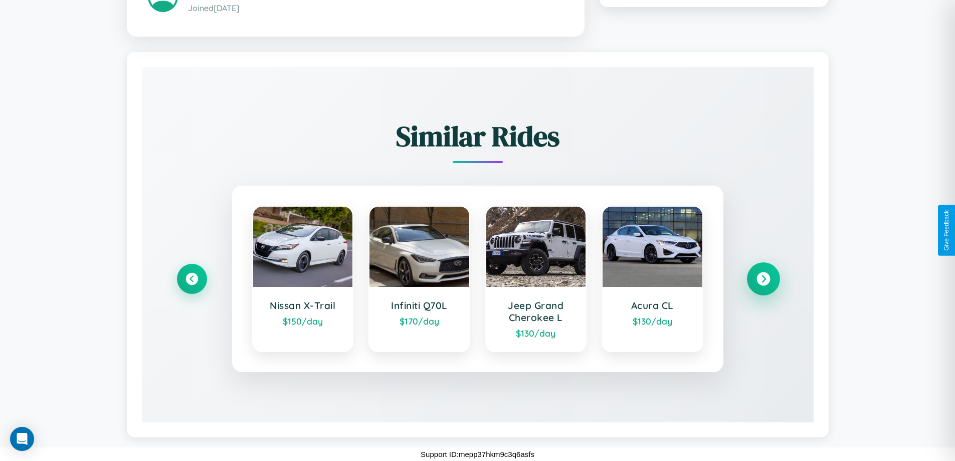
click at [763, 278] on icon at bounding box center [764, 279] width 14 height 14
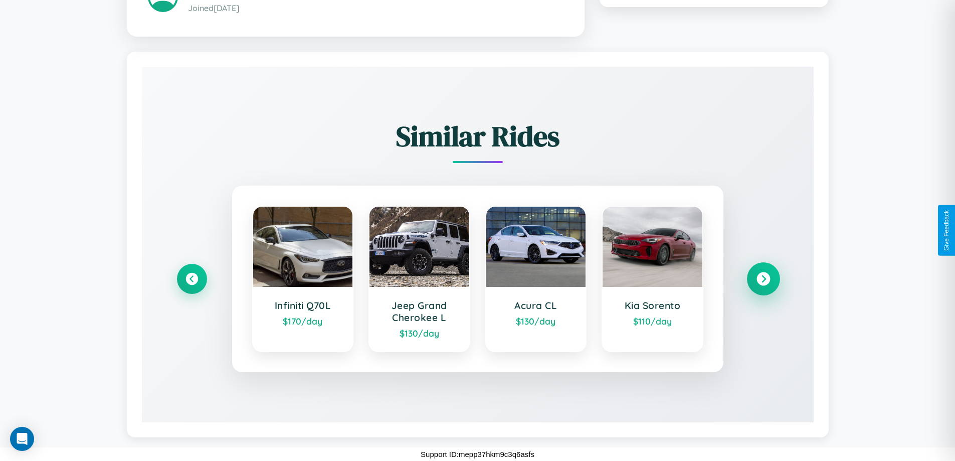
click at [763, 278] on icon at bounding box center [764, 279] width 14 height 14
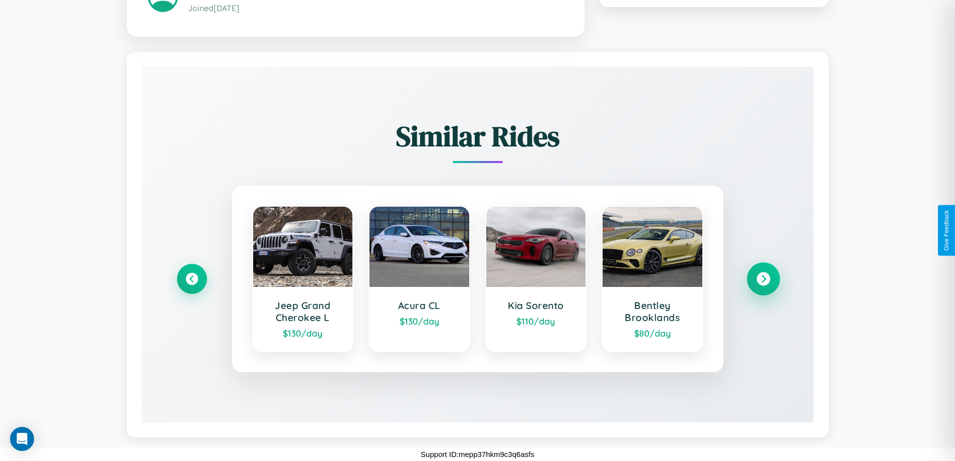
click at [763, 278] on icon at bounding box center [764, 279] width 14 height 14
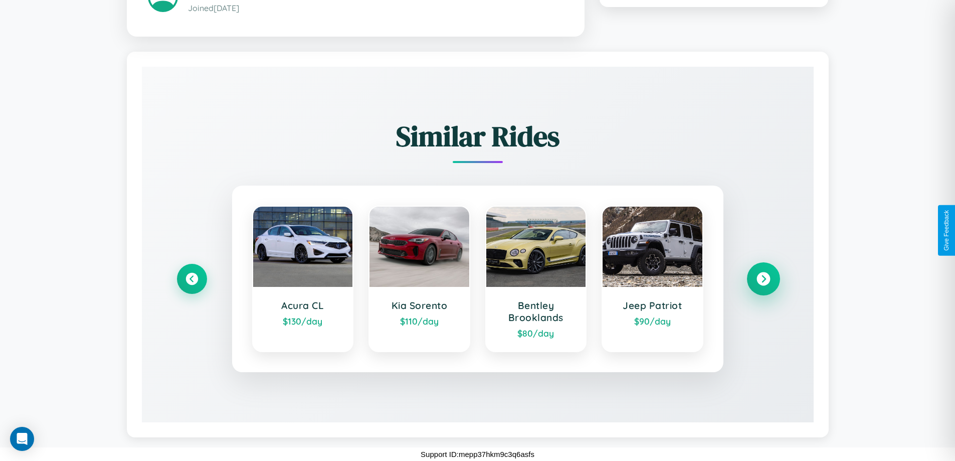
click at [763, 278] on icon at bounding box center [764, 279] width 14 height 14
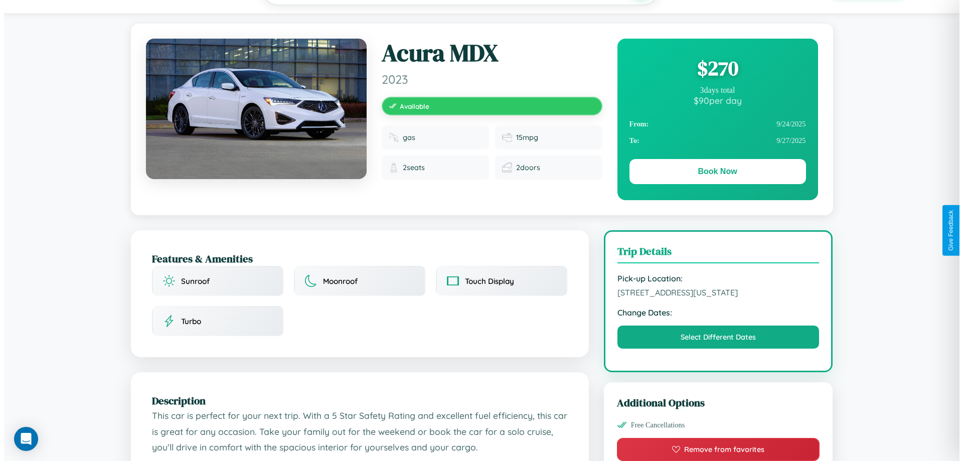
scroll to position [0, 0]
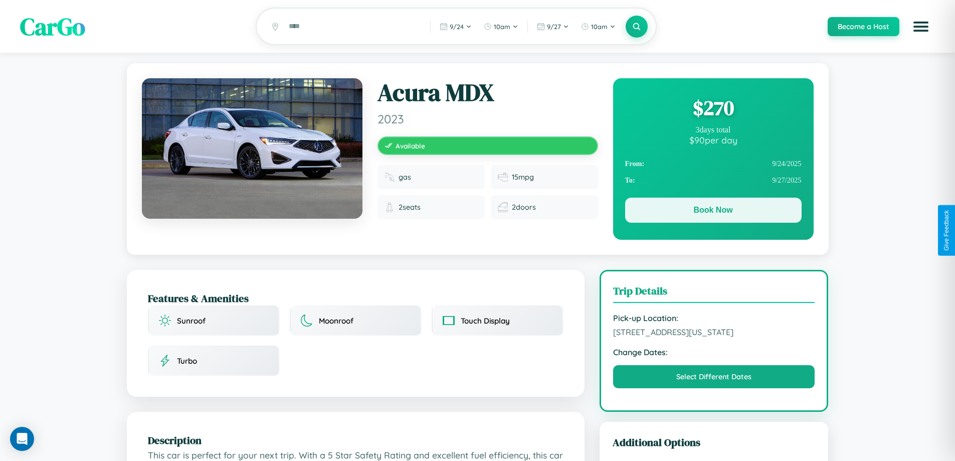
click at [713, 212] on button "Book Now" at bounding box center [713, 210] width 176 height 25
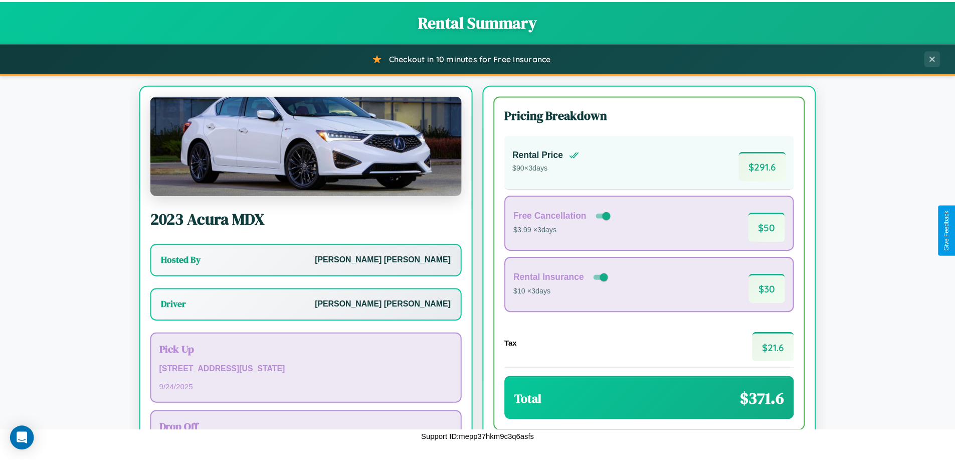
scroll to position [72, 0]
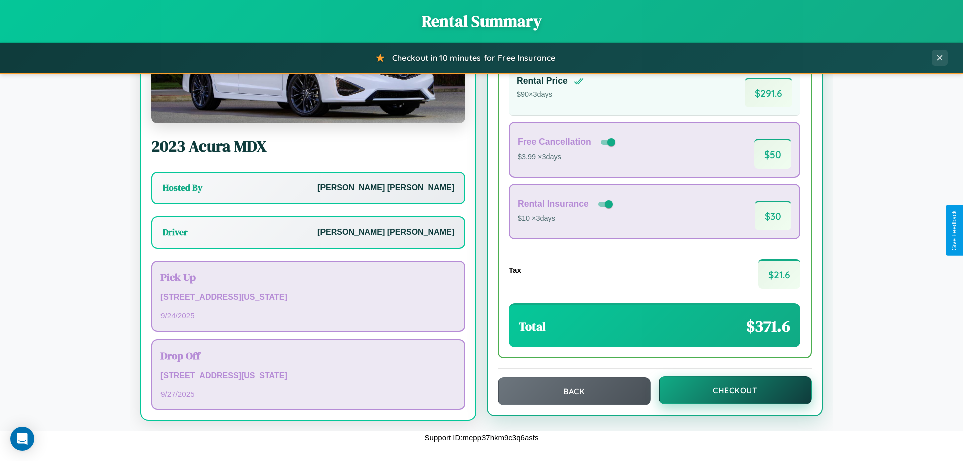
click at [728, 390] on button "Checkout" at bounding box center [734, 390] width 153 height 28
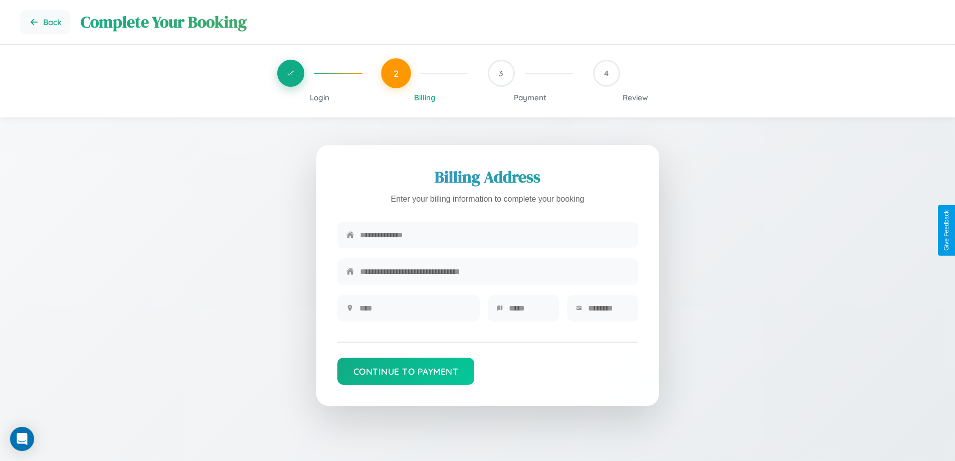
click at [494, 235] on input "text" at bounding box center [494, 235] width 269 height 25
type input "**********"
click at [415, 311] on input "text" at bounding box center [414, 308] width 111 height 25
type input "********"
click at [529, 311] on input "text" at bounding box center [529, 308] width 41 height 25
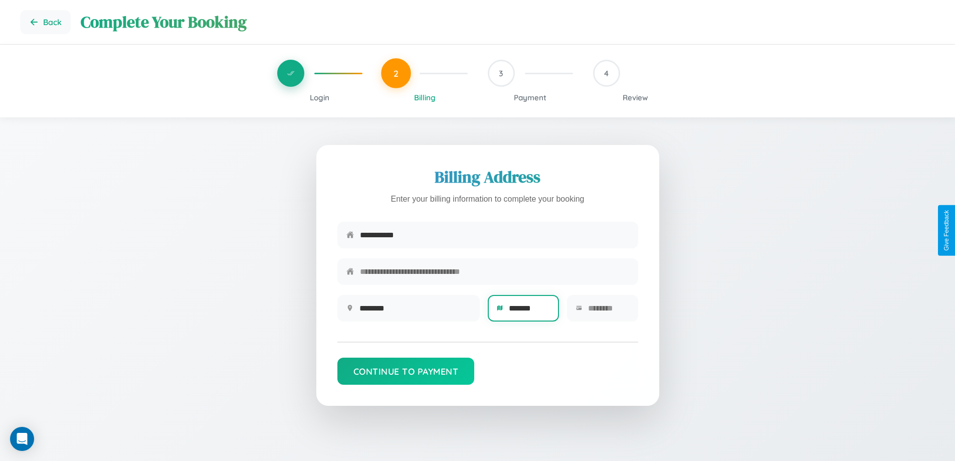
type input "*******"
click at [608, 311] on input "text" at bounding box center [608, 308] width 41 height 25
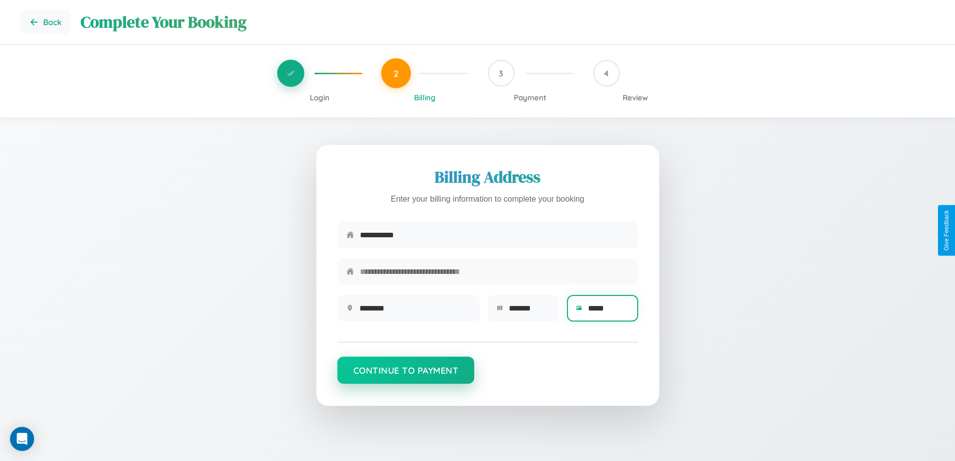
type input "*****"
click at [406, 375] on button "Continue to Payment" at bounding box center [405, 369] width 137 height 27
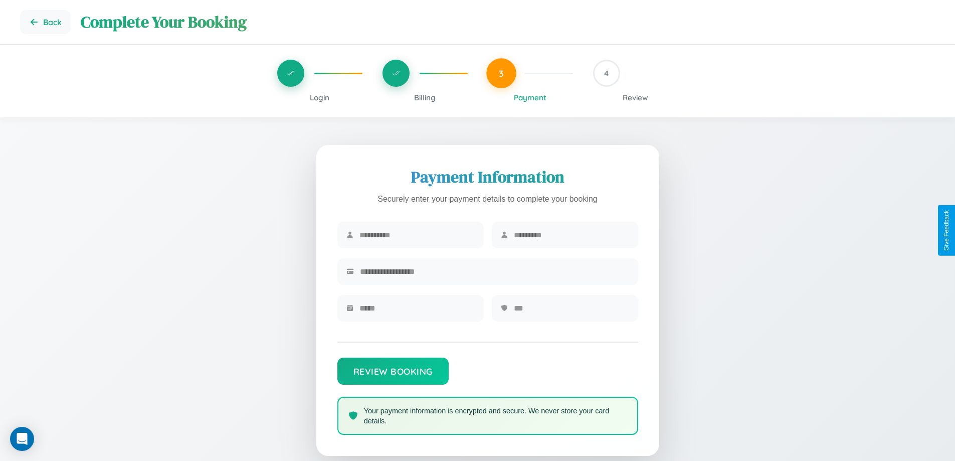
click at [417, 235] on input "text" at bounding box center [416, 235] width 115 height 25
type input "****"
click at [571, 235] on input "text" at bounding box center [571, 235] width 115 height 25
type input "******"
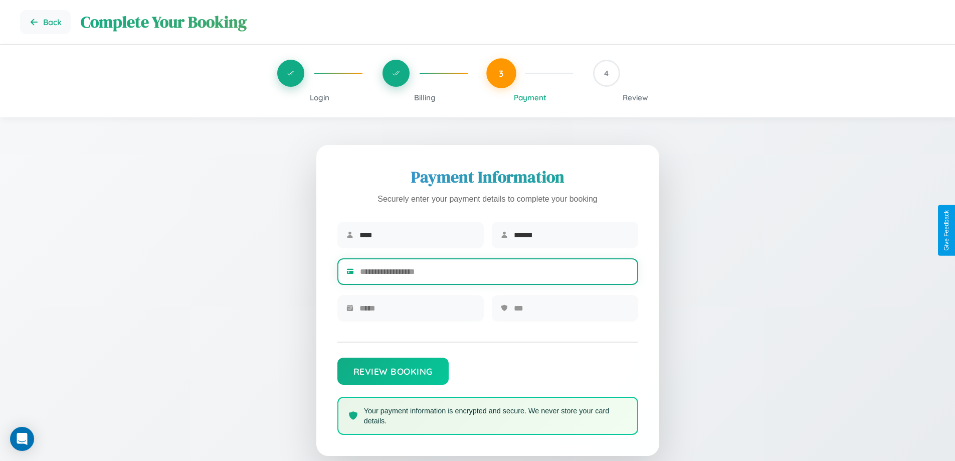
click at [494, 273] on input "text" at bounding box center [494, 271] width 269 height 25
type input "**********"
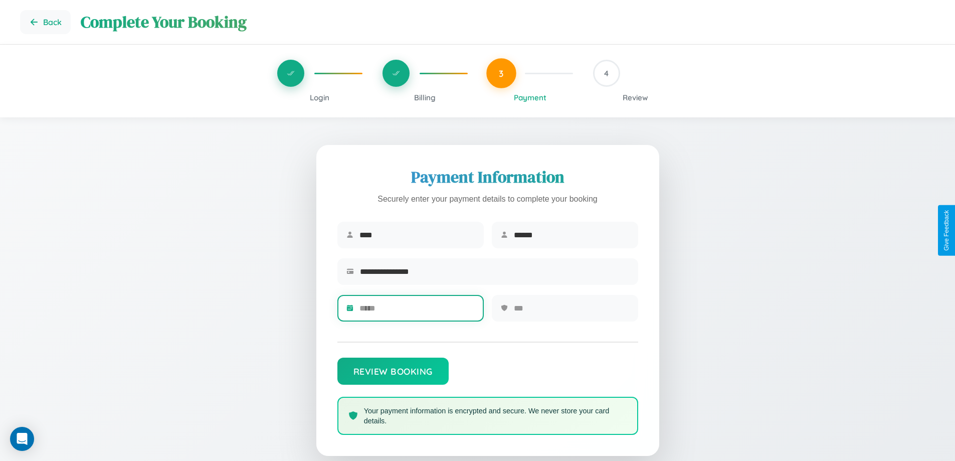
click at [417, 311] on input "text" at bounding box center [416, 308] width 115 height 25
type input "*****"
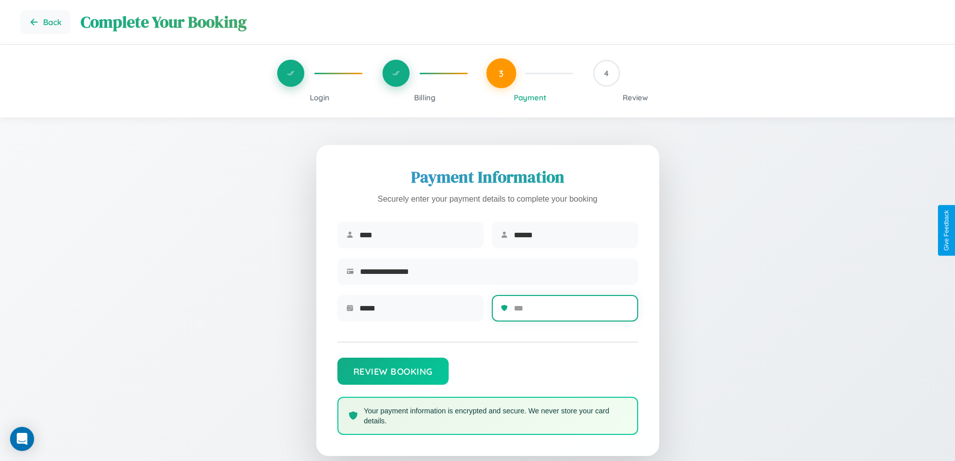
click at [571, 311] on input "text" at bounding box center [571, 308] width 115 height 25
type input "***"
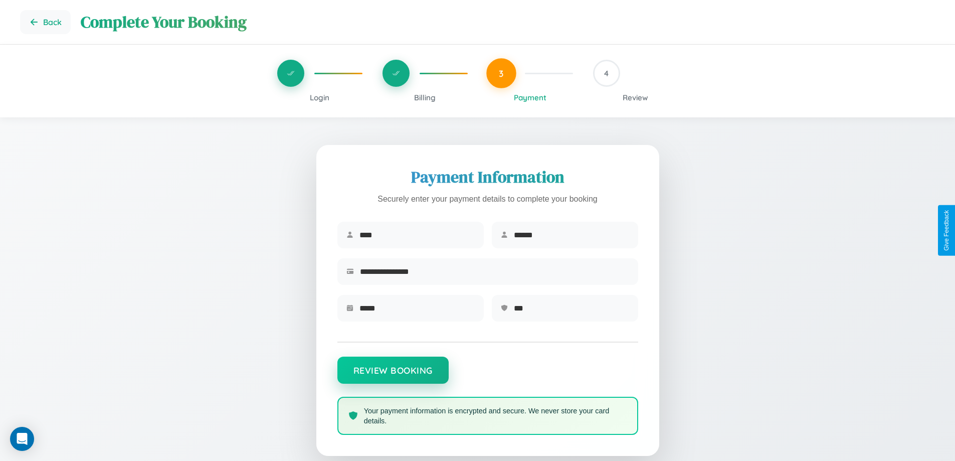
click at [393, 375] on button "Review Booking" at bounding box center [392, 369] width 111 height 27
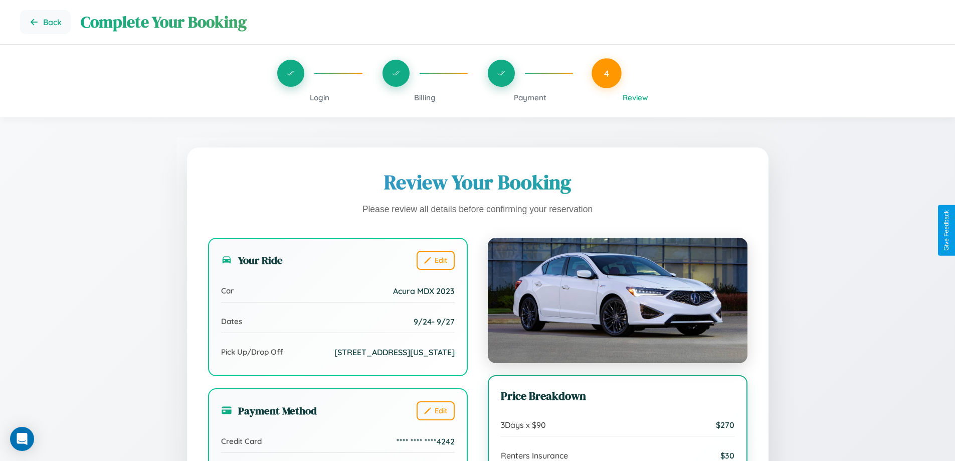
scroll to position [112, 0]
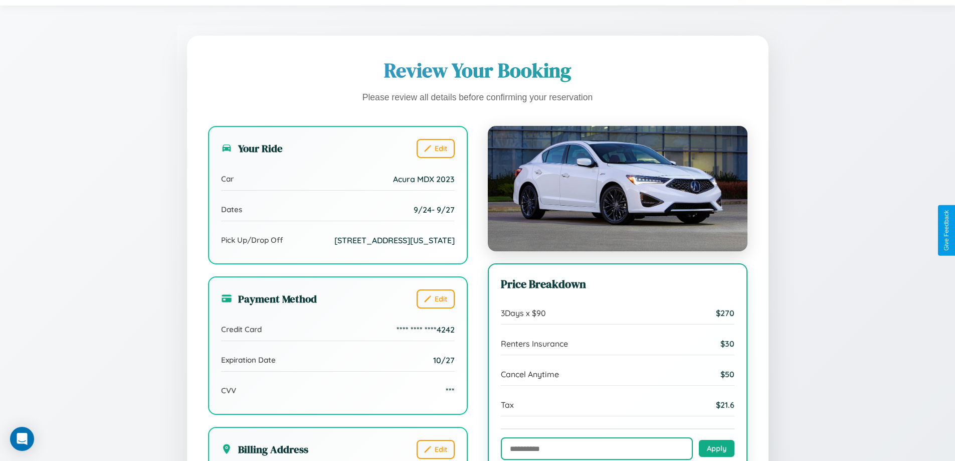
click at [597, 449] on input "text" at bounding box center [597, 448] width 192 height 23
type input "**********"
click at [716, 449] on button "Apply" at bounding box center [717, 447] width 36 height 17
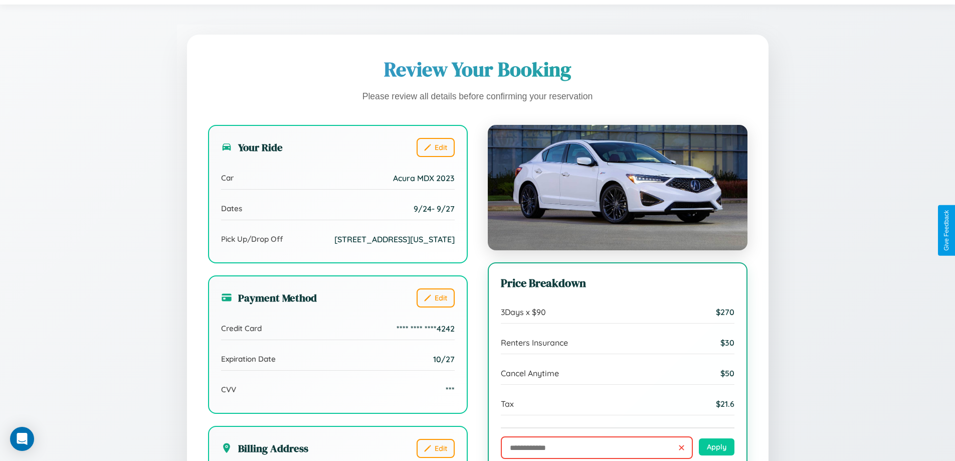
scroll to position [307, 0]
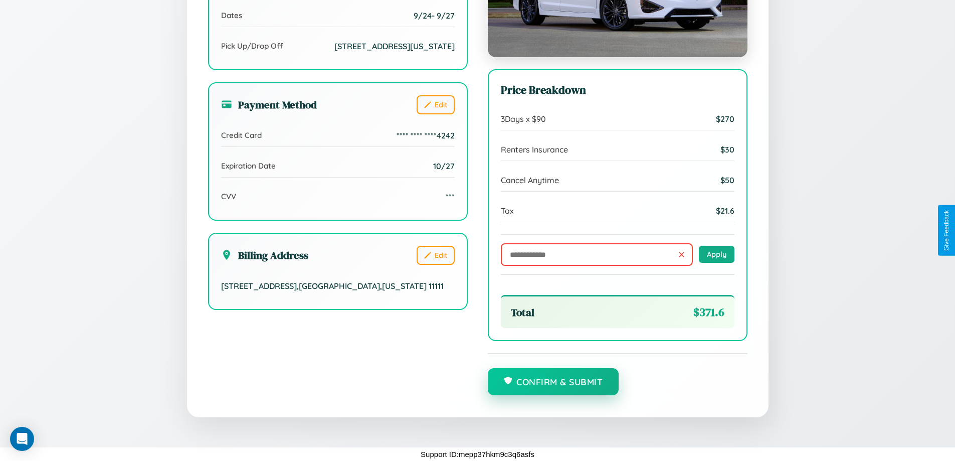
click at [553, 382] on button "Confirm & Submit" at bounding box center [553, 381] width 131 height 27
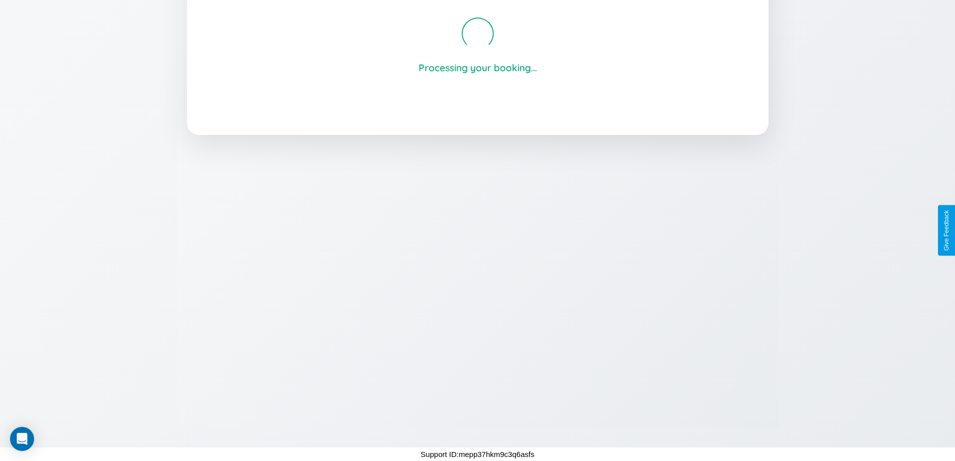
scroll to position [191, 0]
